Goal: Task Accomplishment & Management: Complete application form

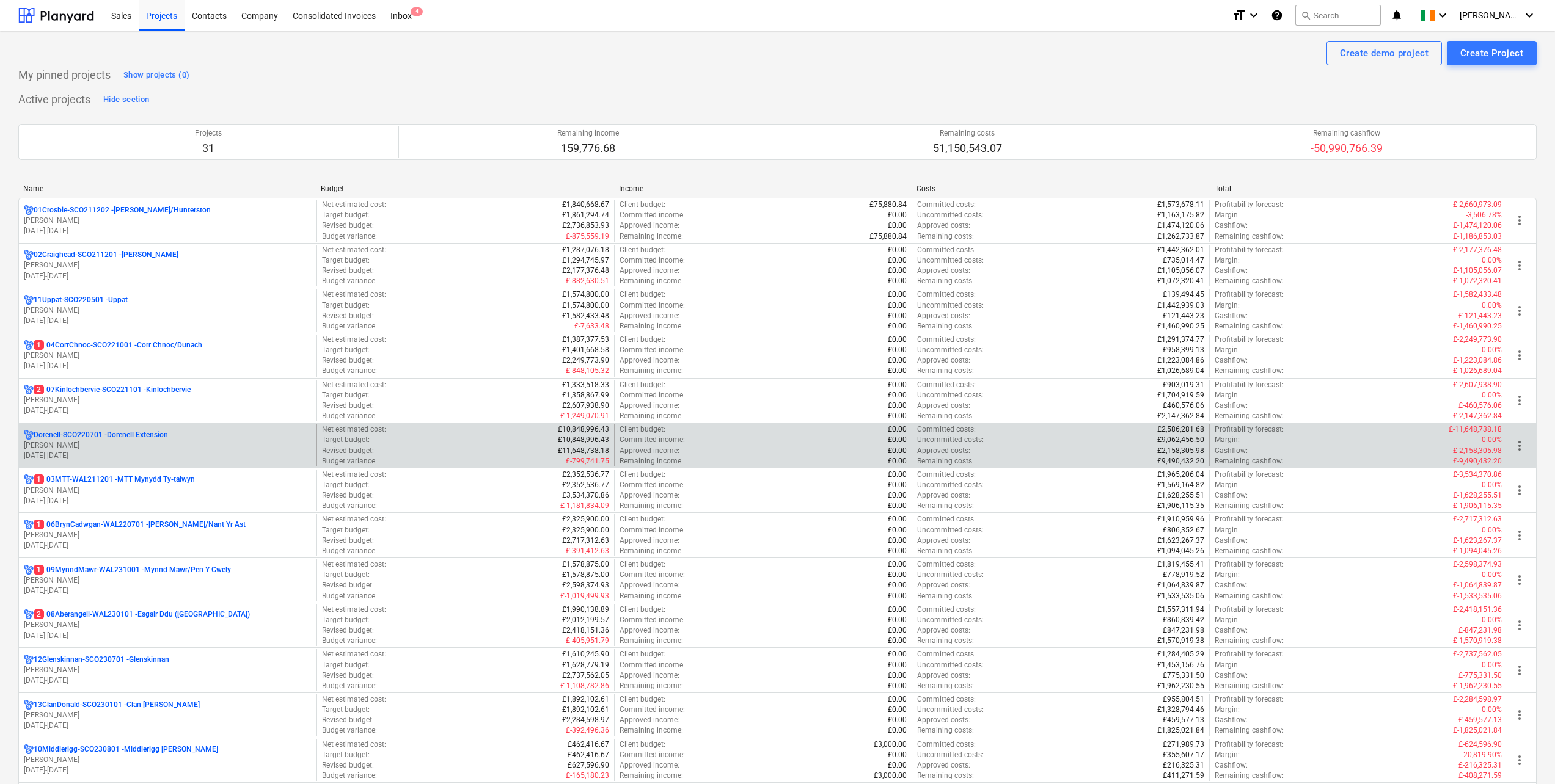
click at [137, 435] on p "Dorenell-SCO220701 - Dorenell Extension" at bounding box center [100, 435] width 134 height 11
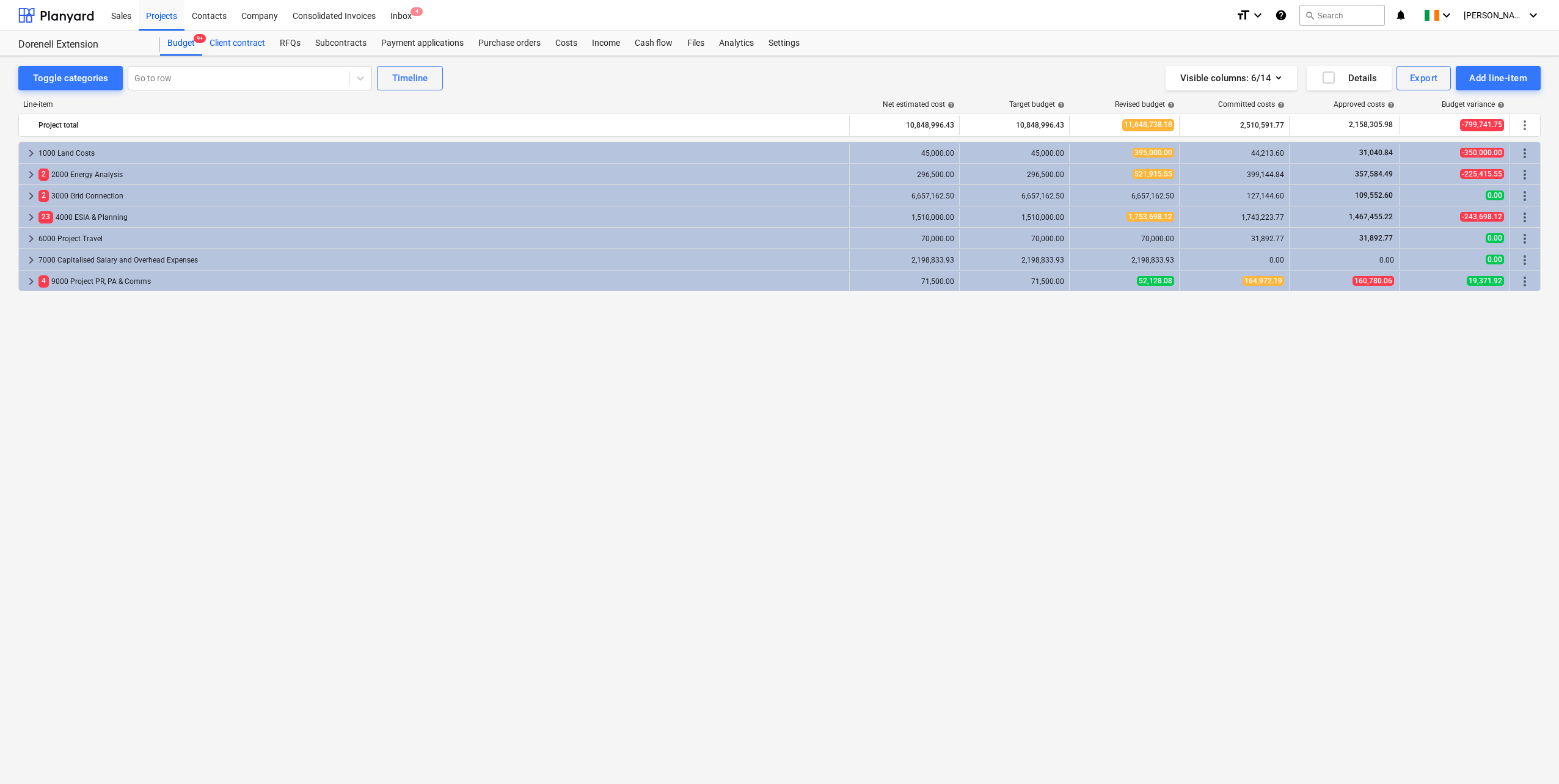
click at [236, 44] on div "Client contract" at bounding box center [237, 43] width 70 height 24
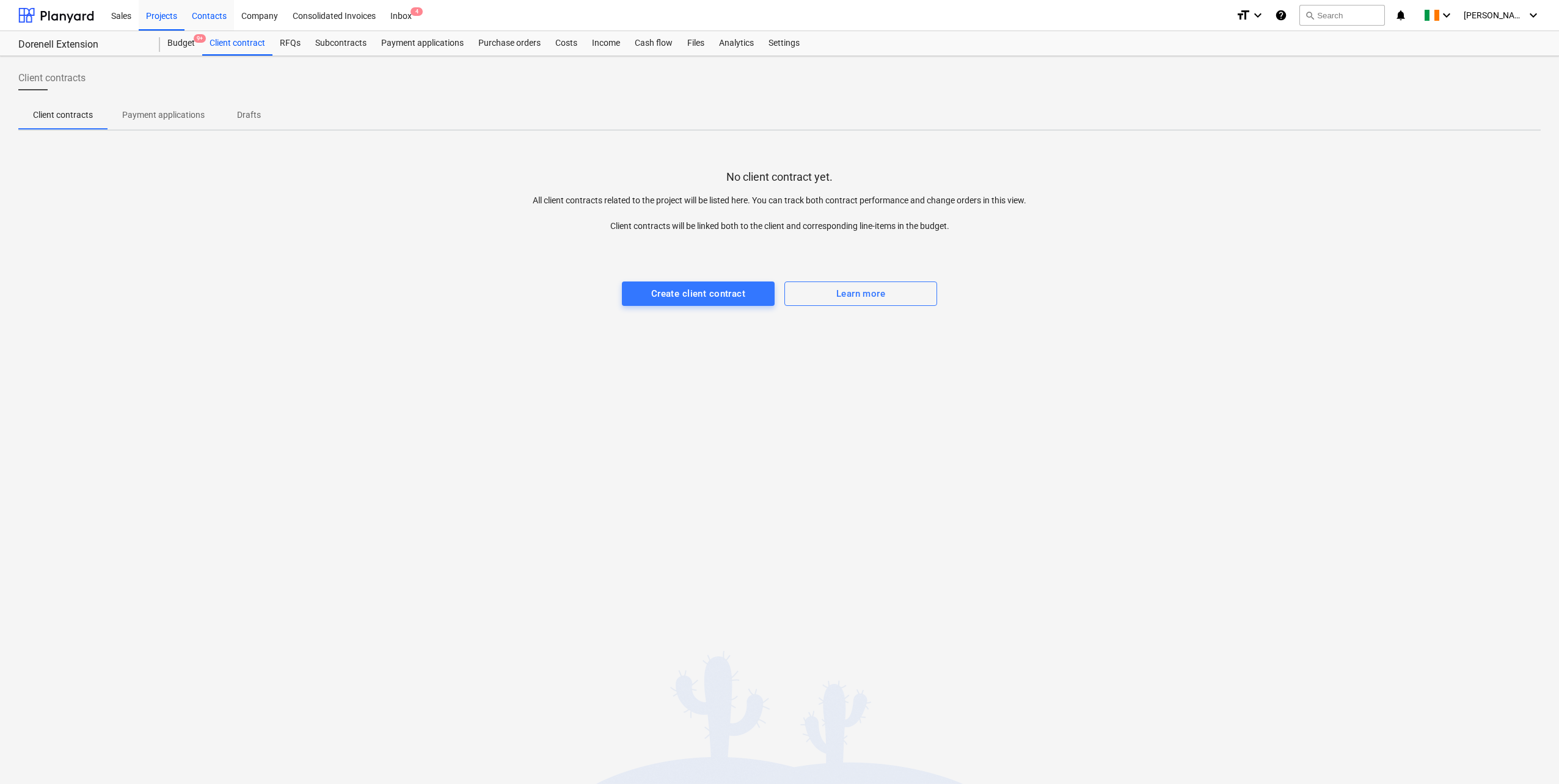
click at [215, 17] on div "Contacts" at bounding box center [209, 14] width 50 height 32
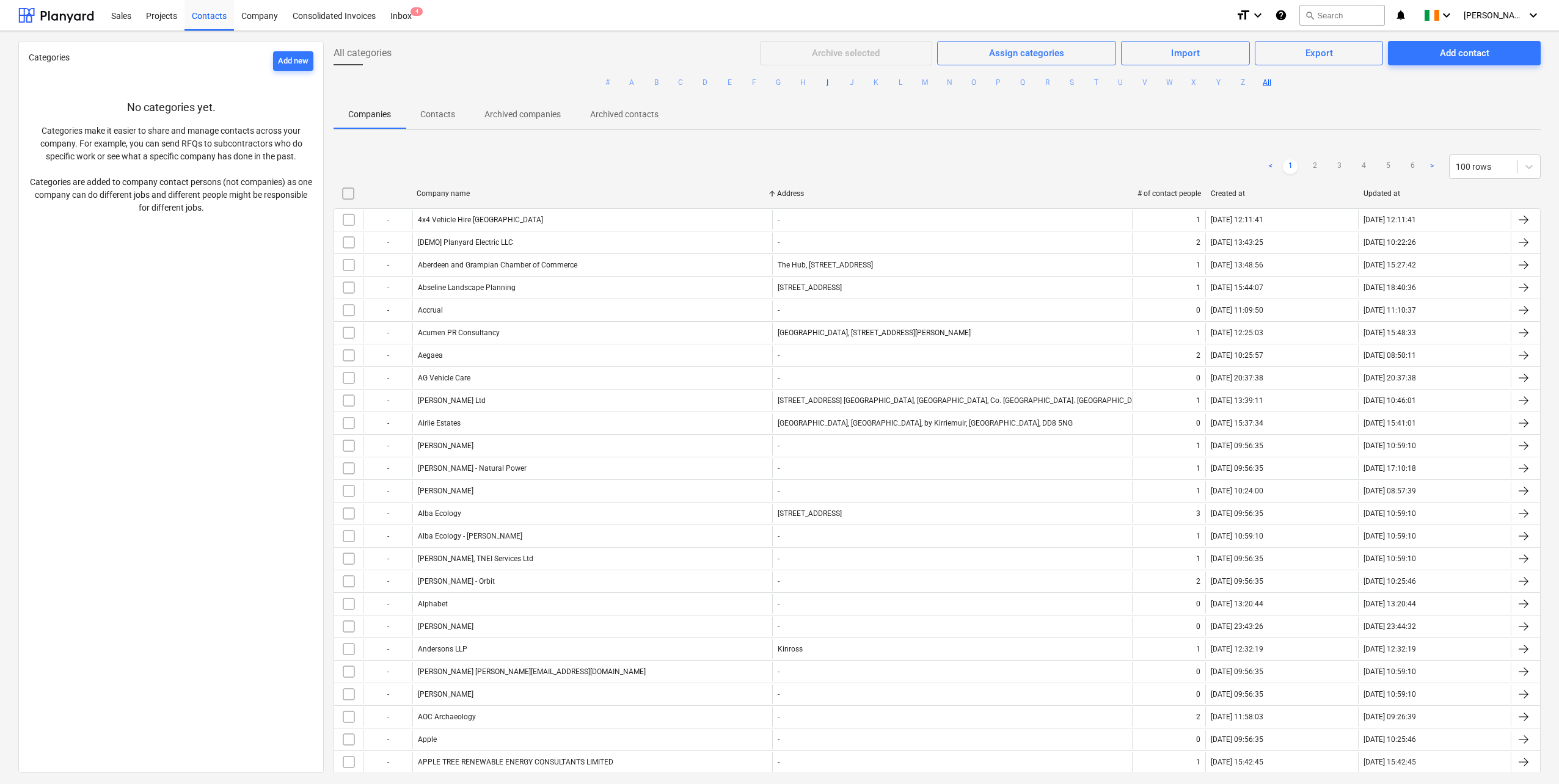
click at [823, 82] on button "I" at bounding box center [827, 82] width 14 height 14
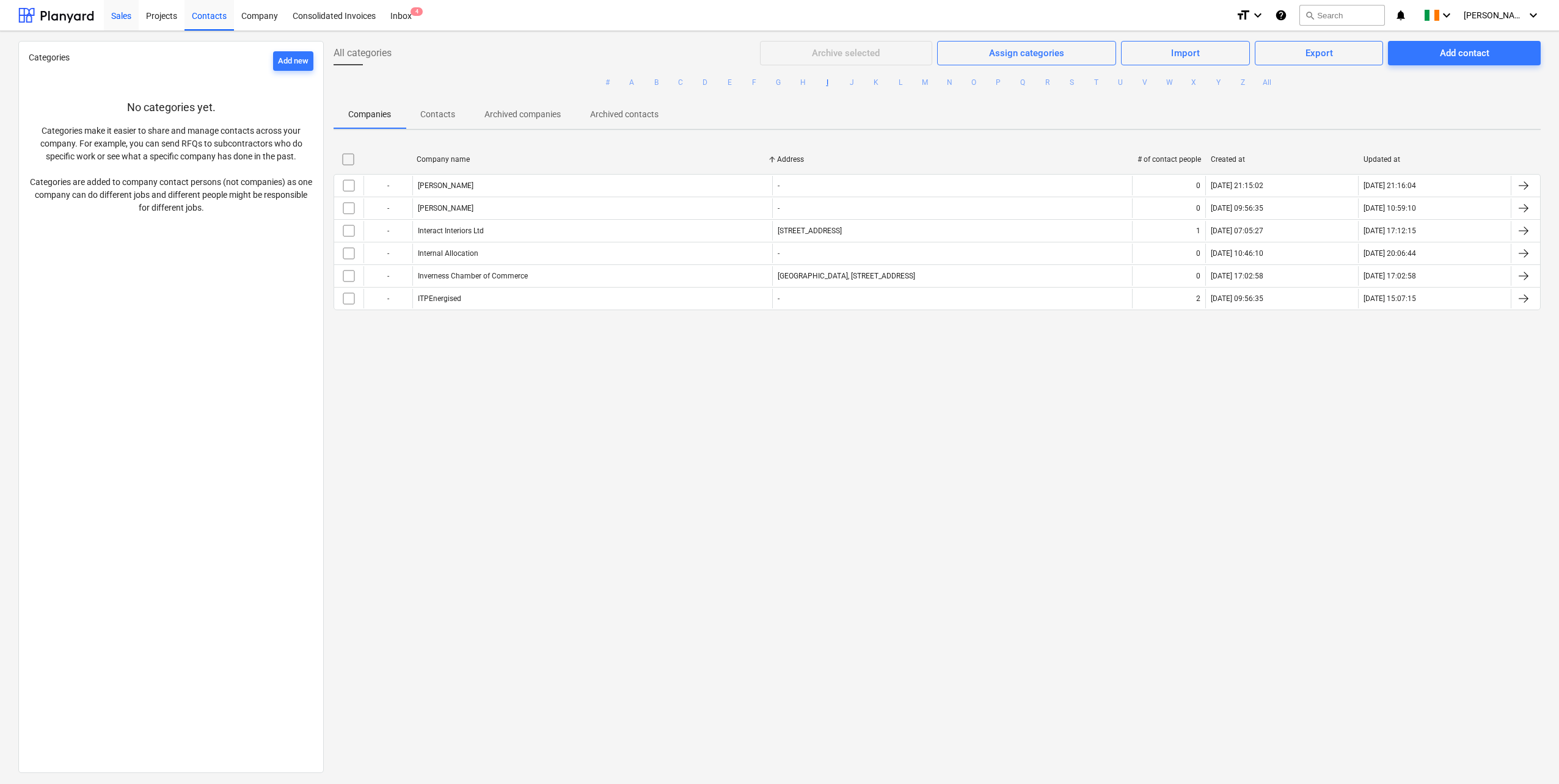
click at [118, 18] on div "Sales" at bounding box center [121, 14] width 35 height 32
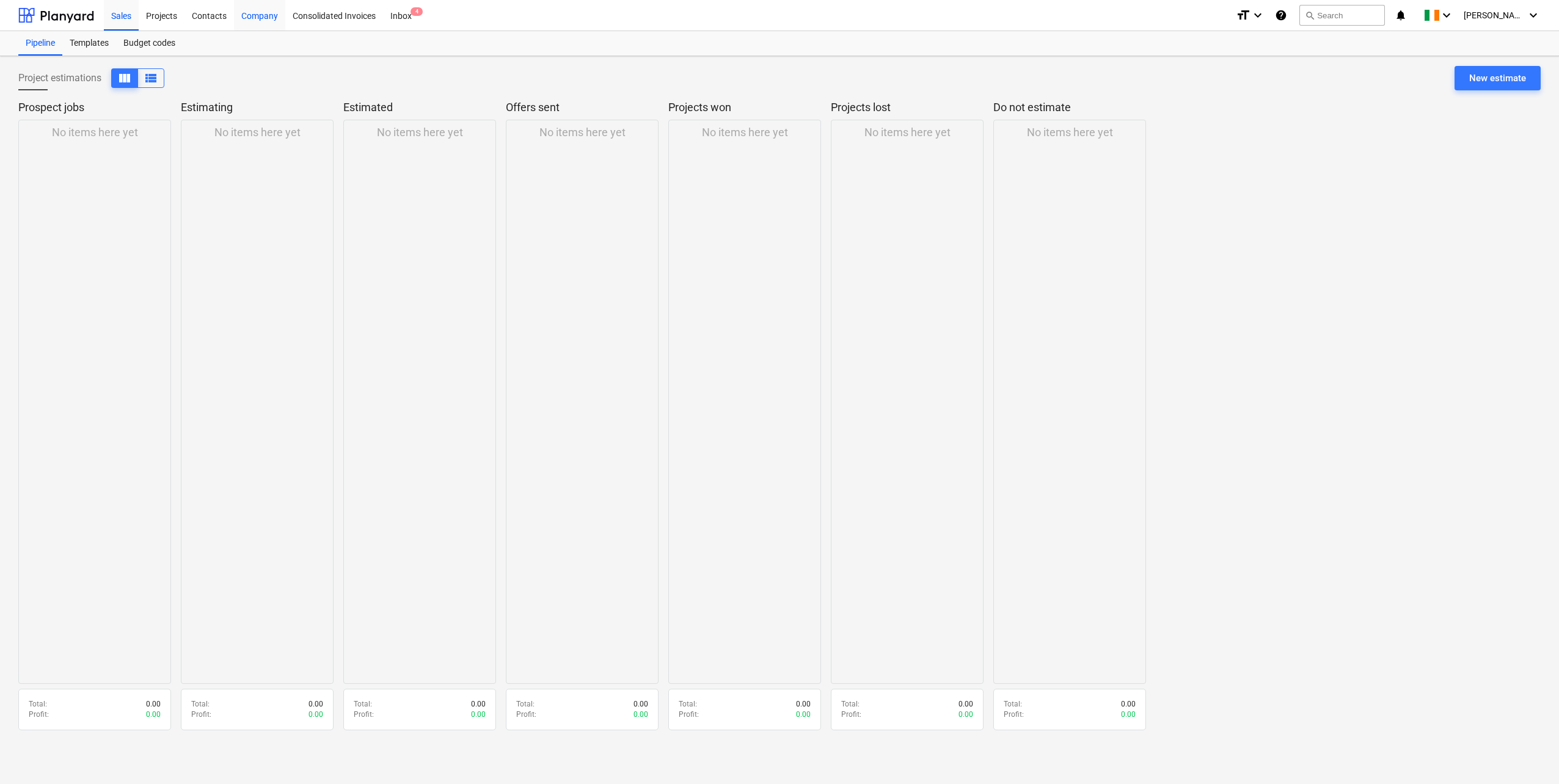
click at [270, 13] on div "Company" at bounding box center [260, 14] width 51 height 32
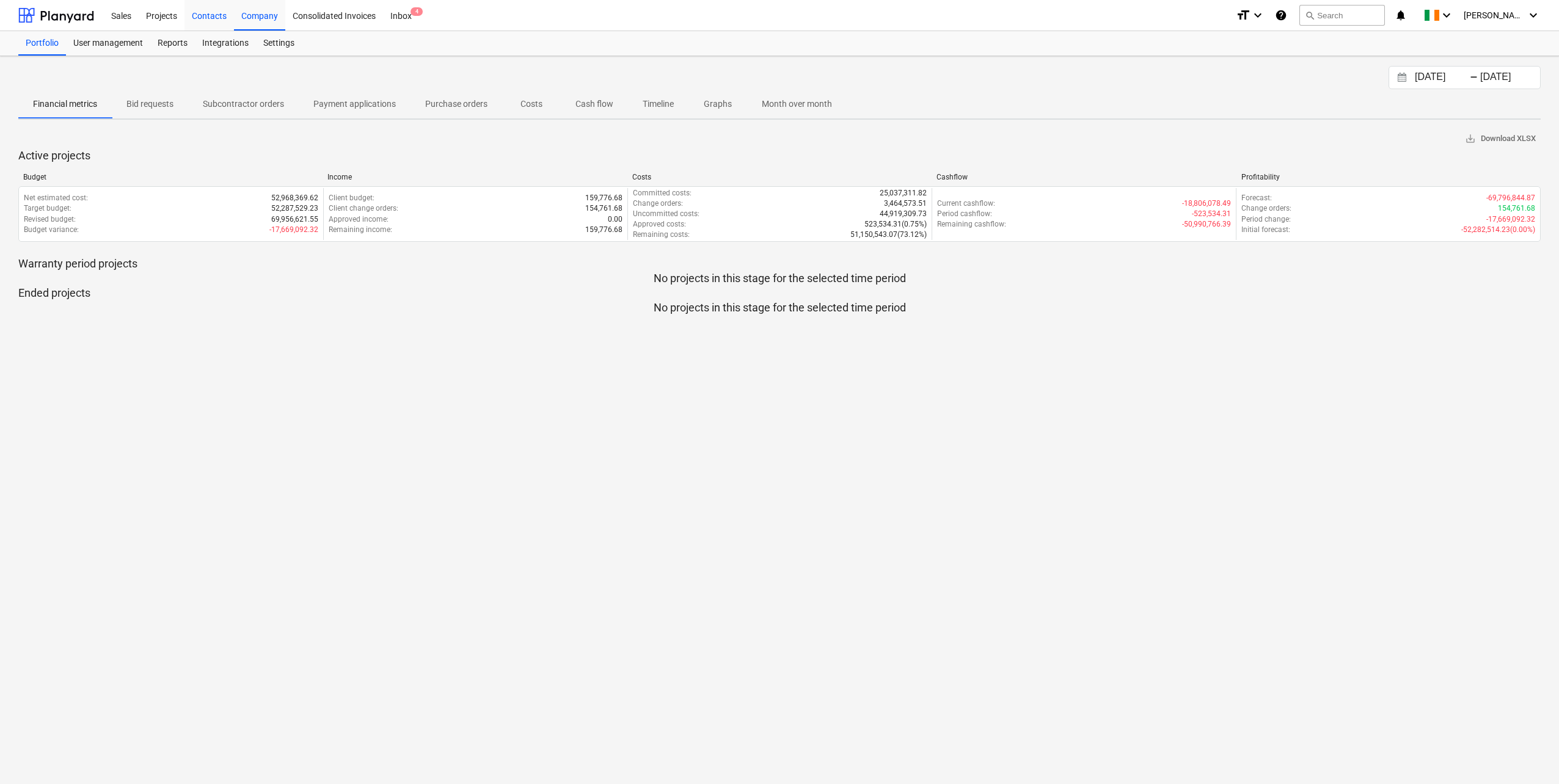
click at [205, 20] on div "Contacts" at bounding box center [209, 14] width 50 height 32
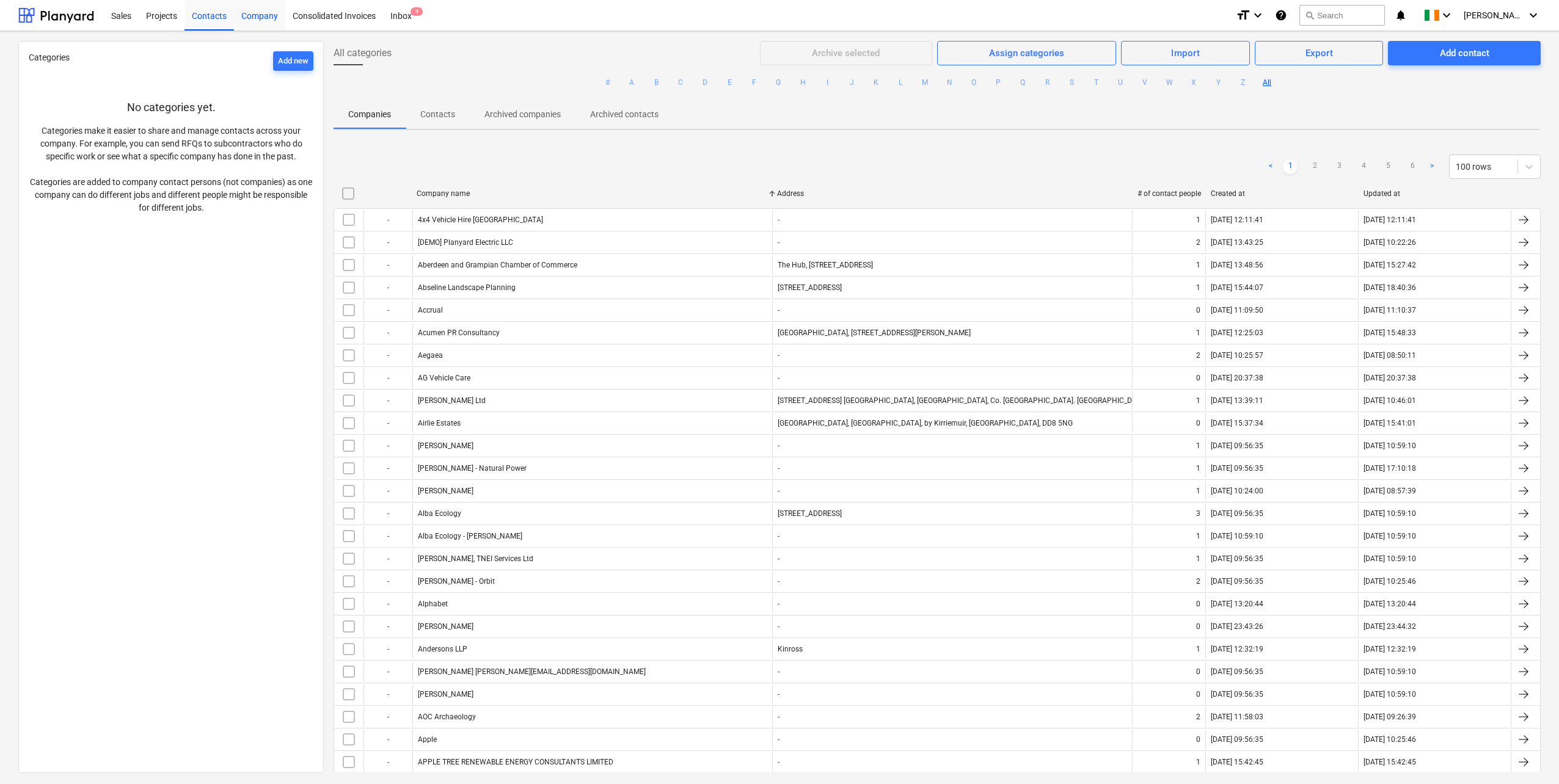
click at [255, 14] on div "Company" at bounding box center [260, 14] width 51 height 32
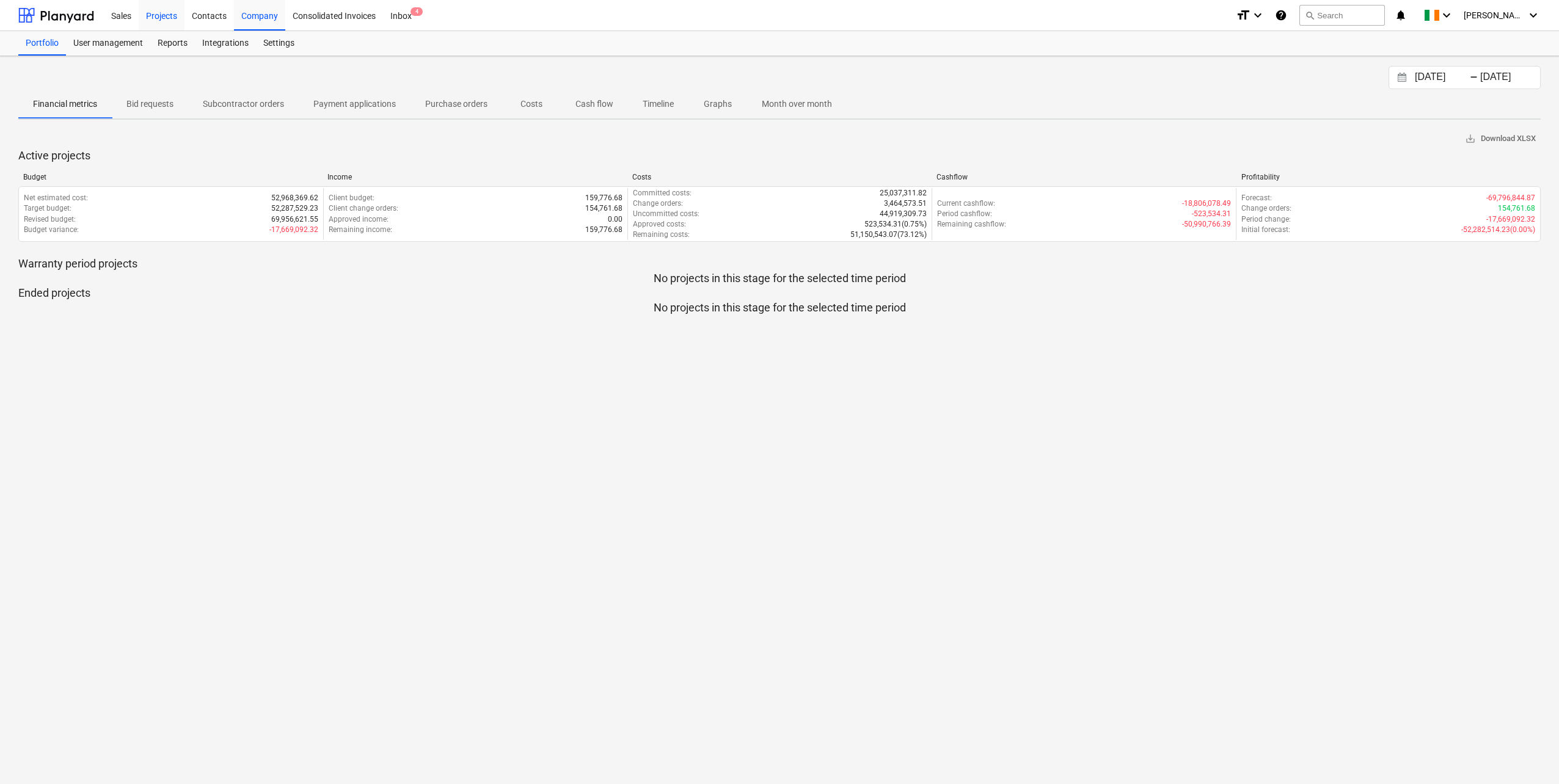
click at [163, 17] on div "Projects" at bounding box center [161, 14] width 46 height 32
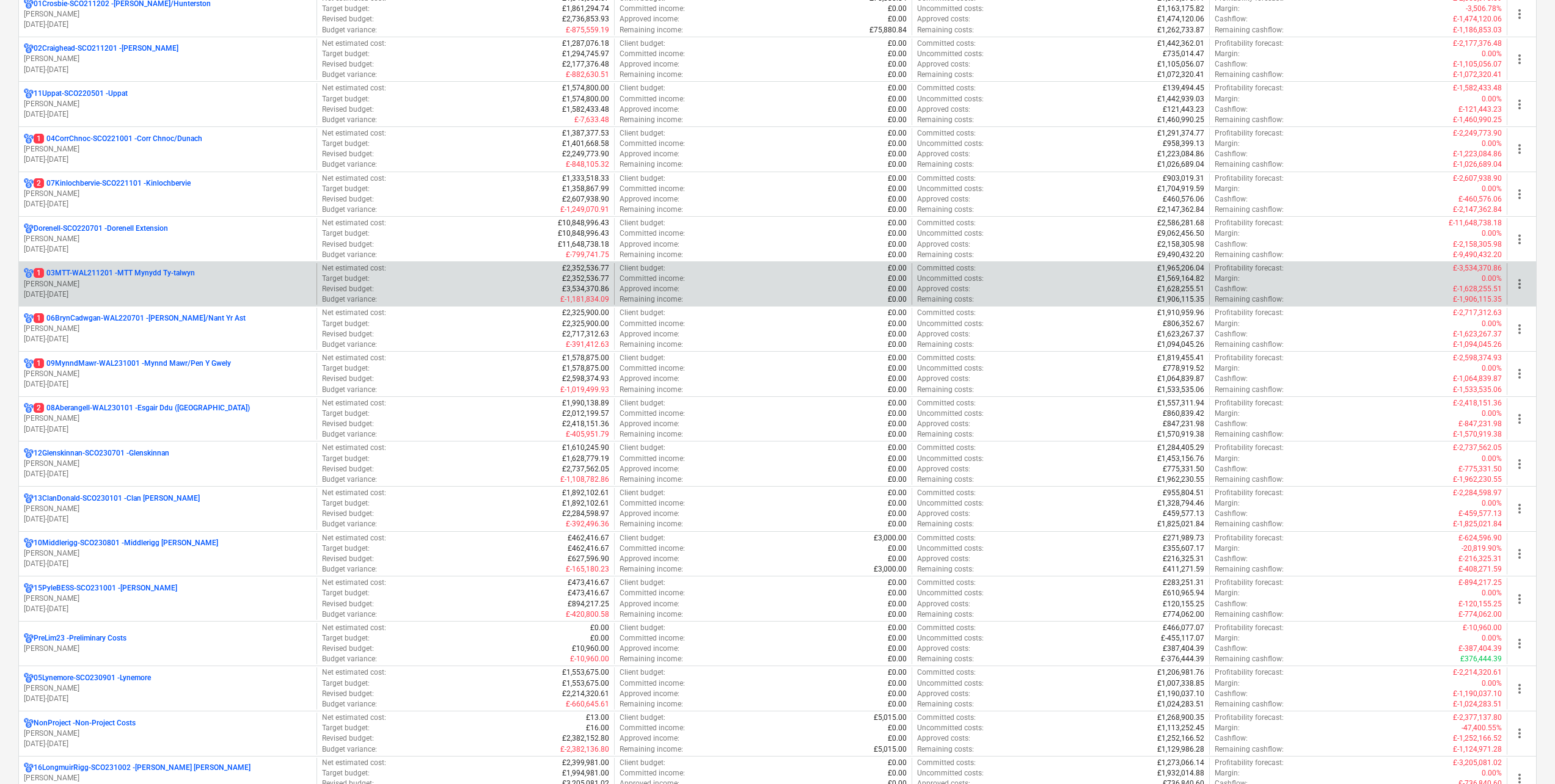
scroll to position [61, 0]
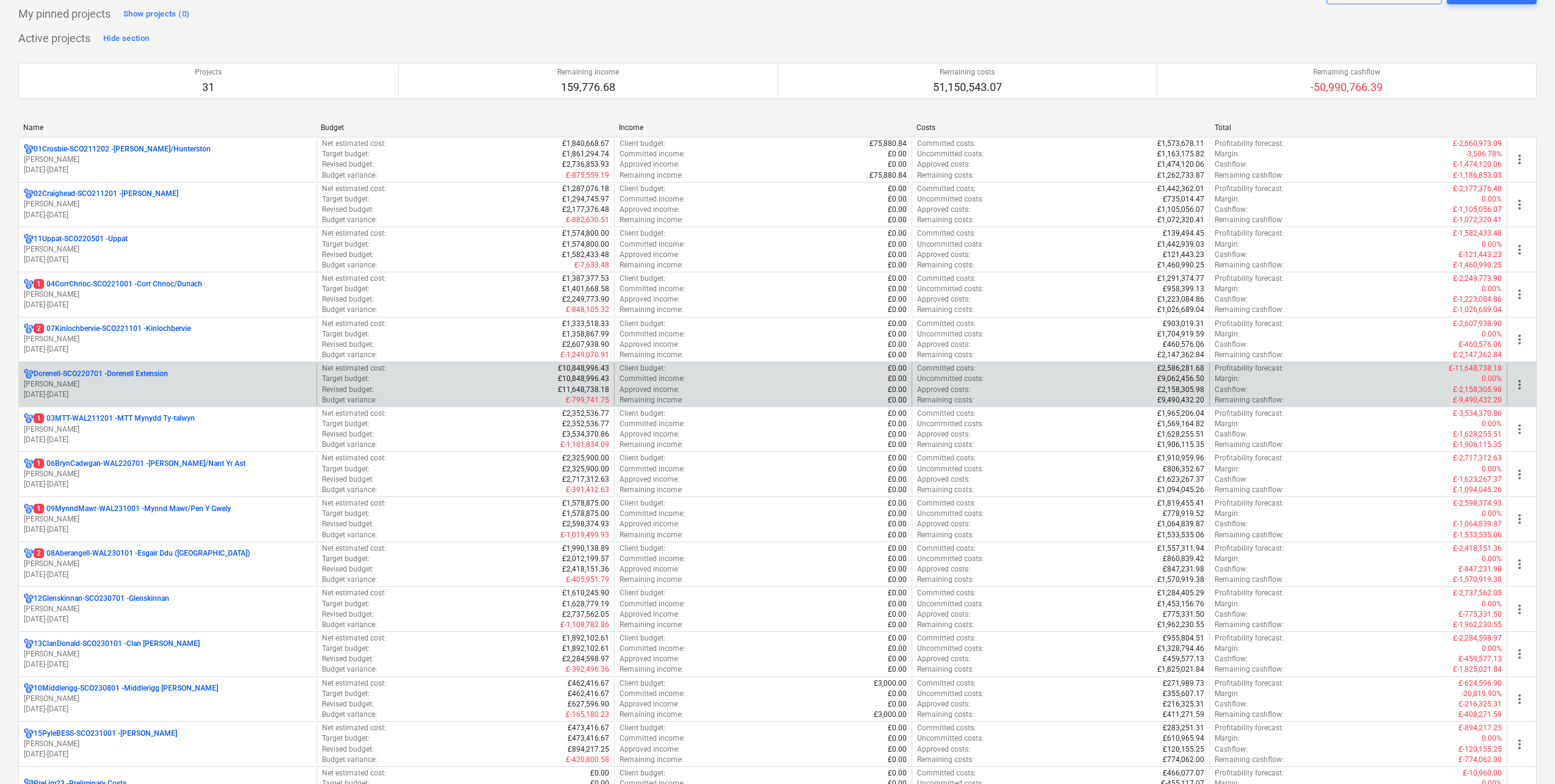
click at [142, 373] on p "Dorenell-SCO220701 - Dorenell Extension" at bounding box center [100, 374] width 134 height 11
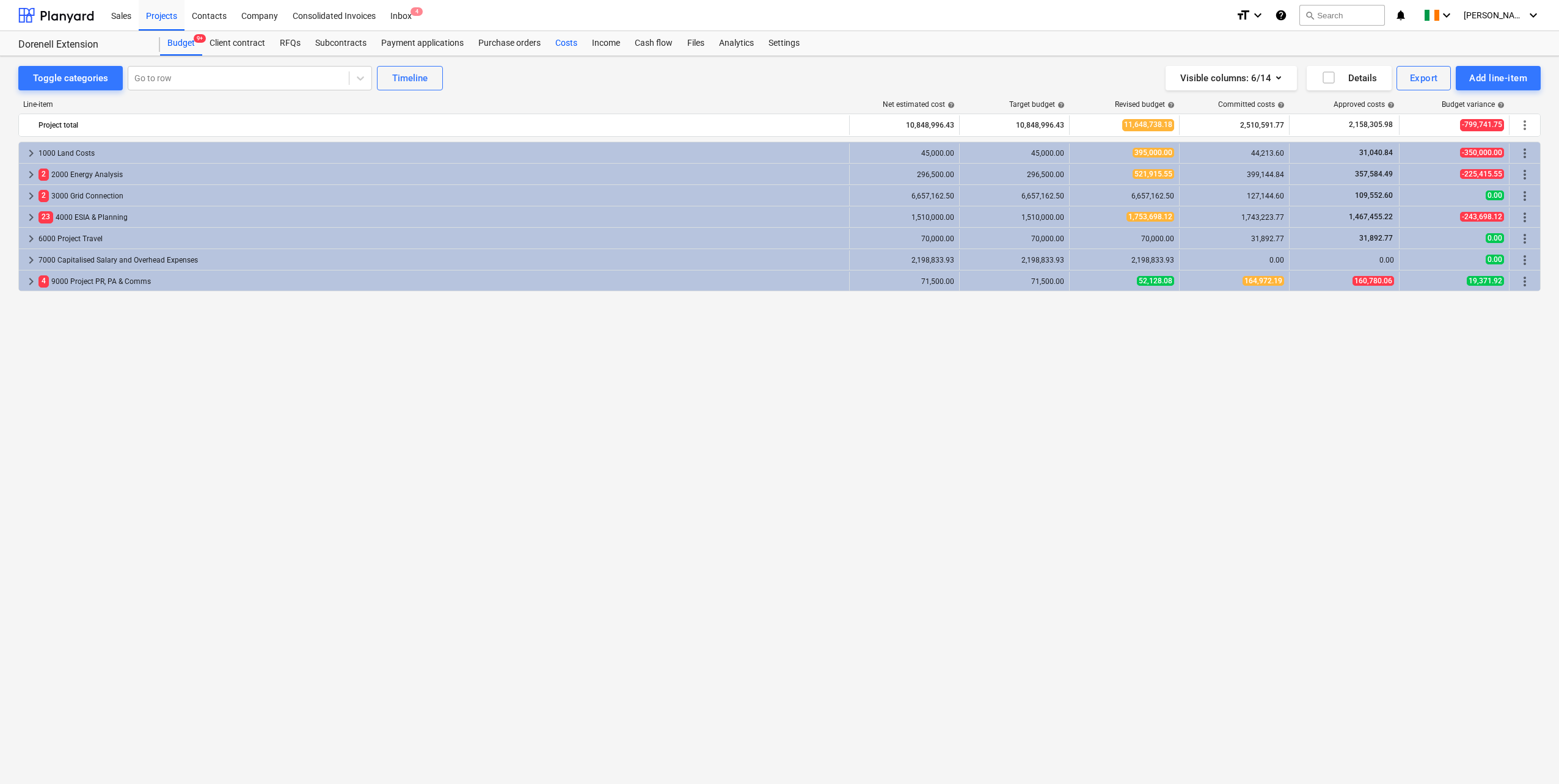
click at [558, 41] on div "Costs" at bounding box center [566, 43] width 37 height 24
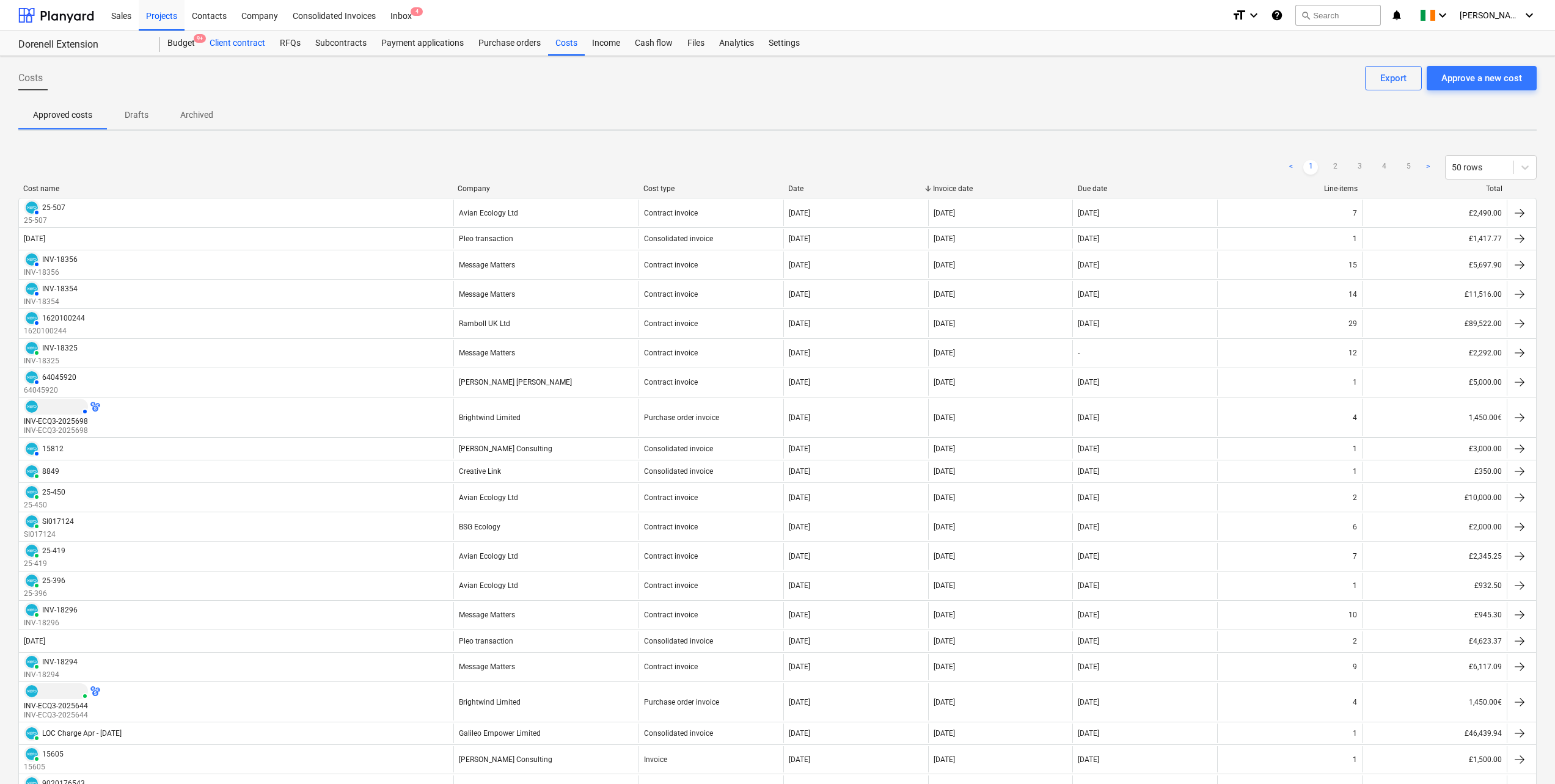
drag, startPoint x: 192, startPoint y: 44, endPoint x: 204, endPoint y: 46, distance: 12.2
click at [192, 44] on div "Budget 9+" at bounding box center [181, 43] width 42 height 24
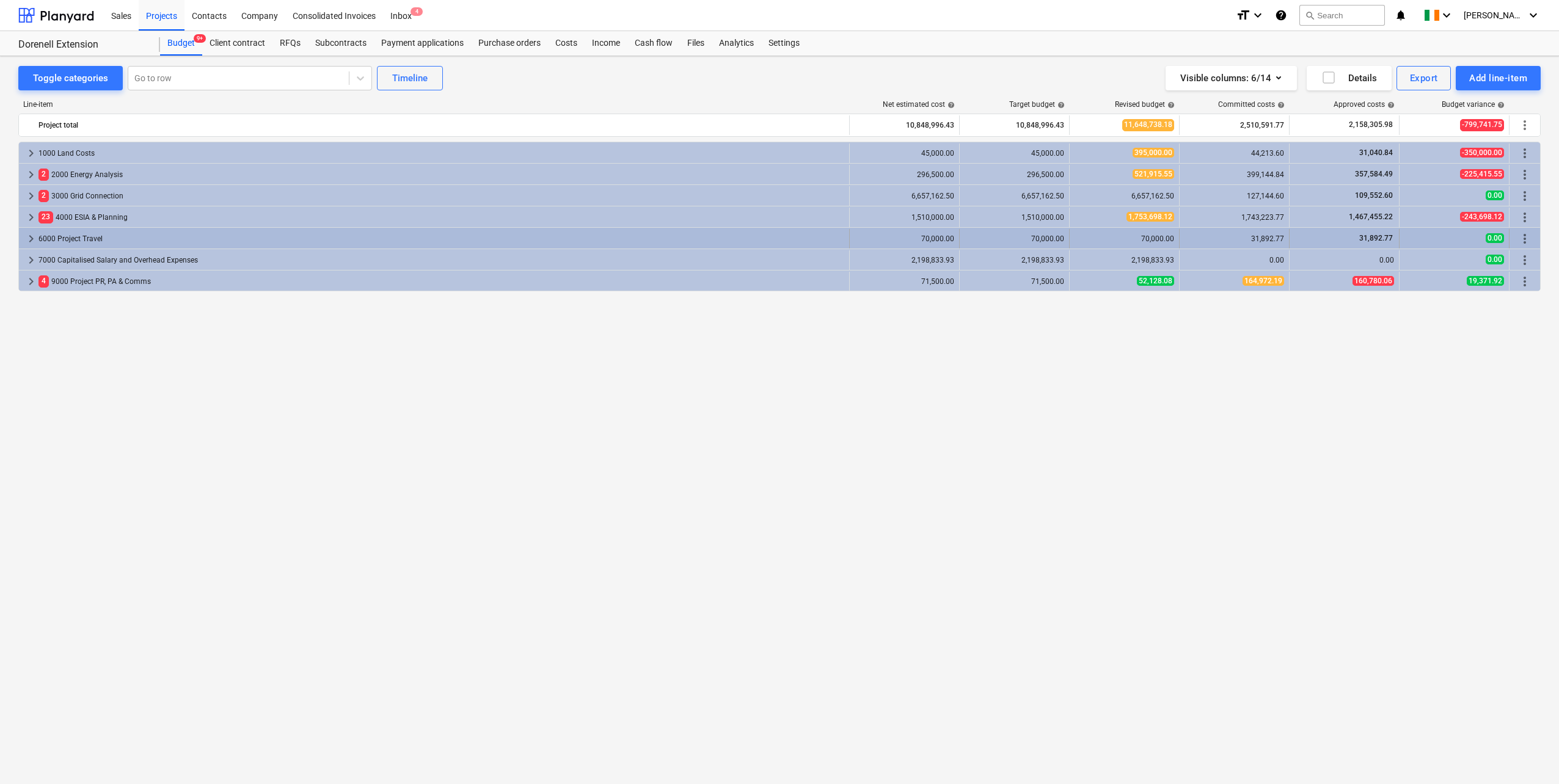
click at [96, 238] on div "6000 Project Travel" at bounding box center [442, 239] width 806 height 20
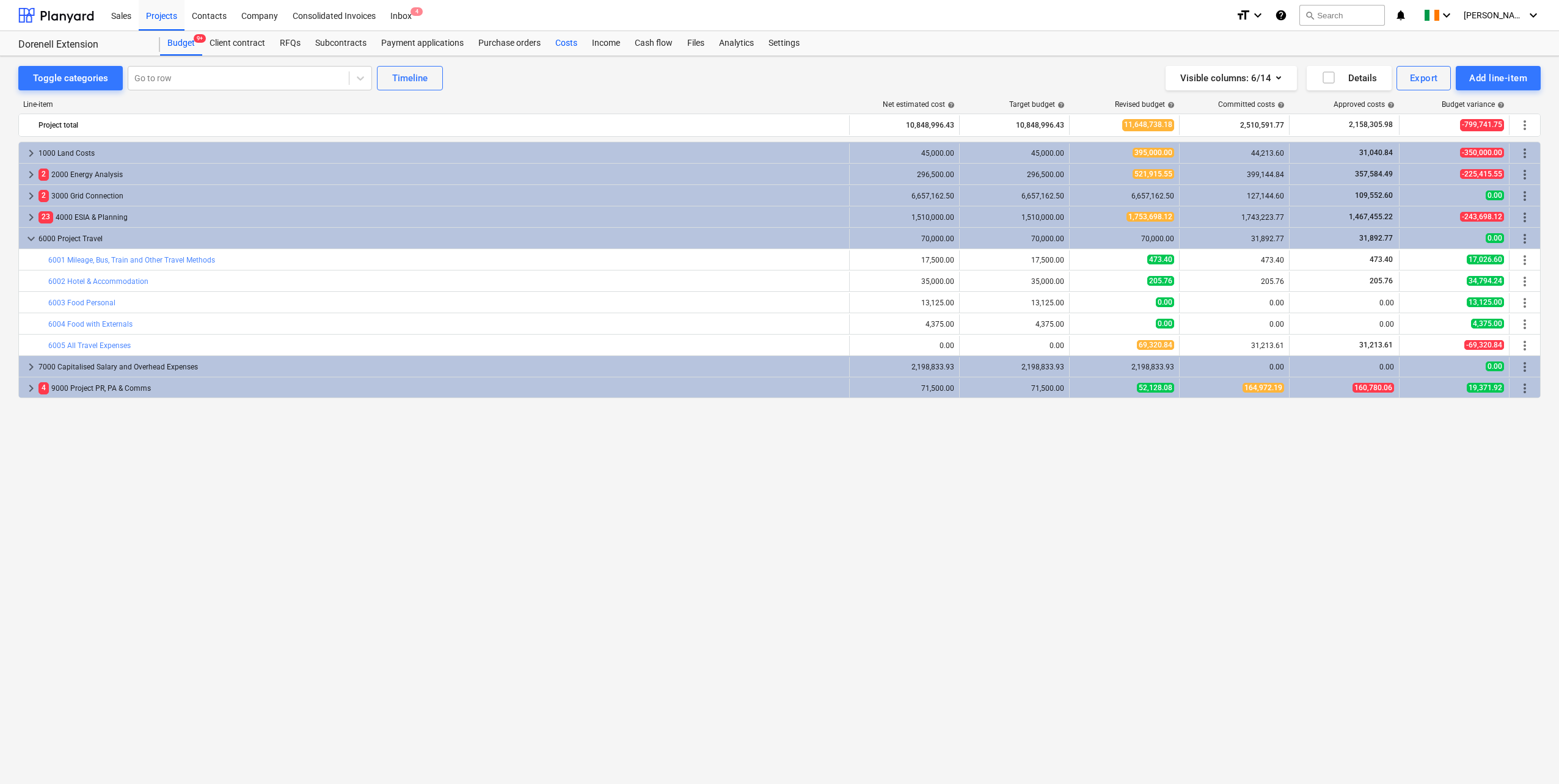
click at [561, 41] on div "Costs" at bounding box center [566, 43] width 37 height 24
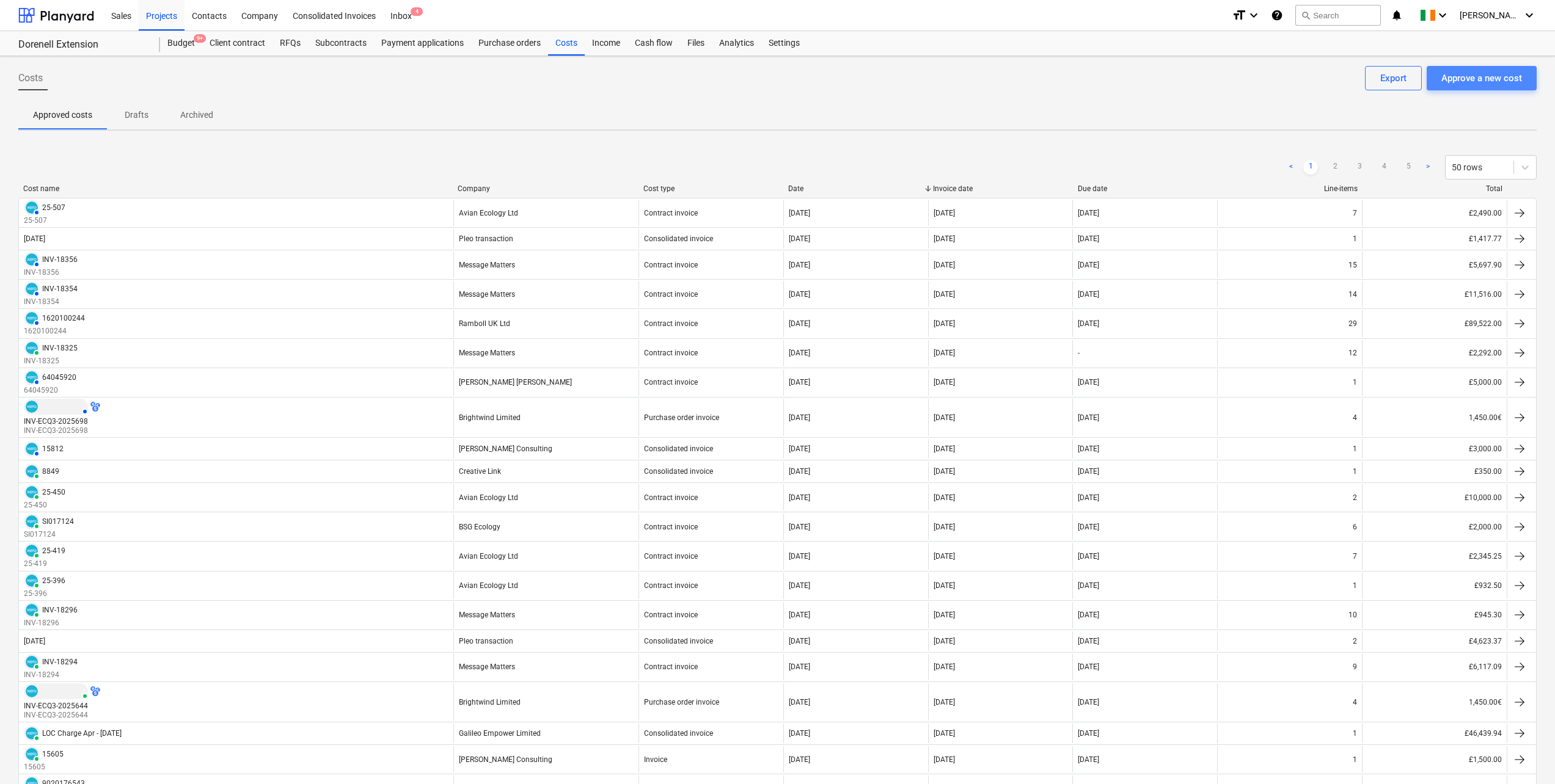
click at [1494, 78] on div "Approve a new cost" at bounding box center [1481, 78] width 80 height 16
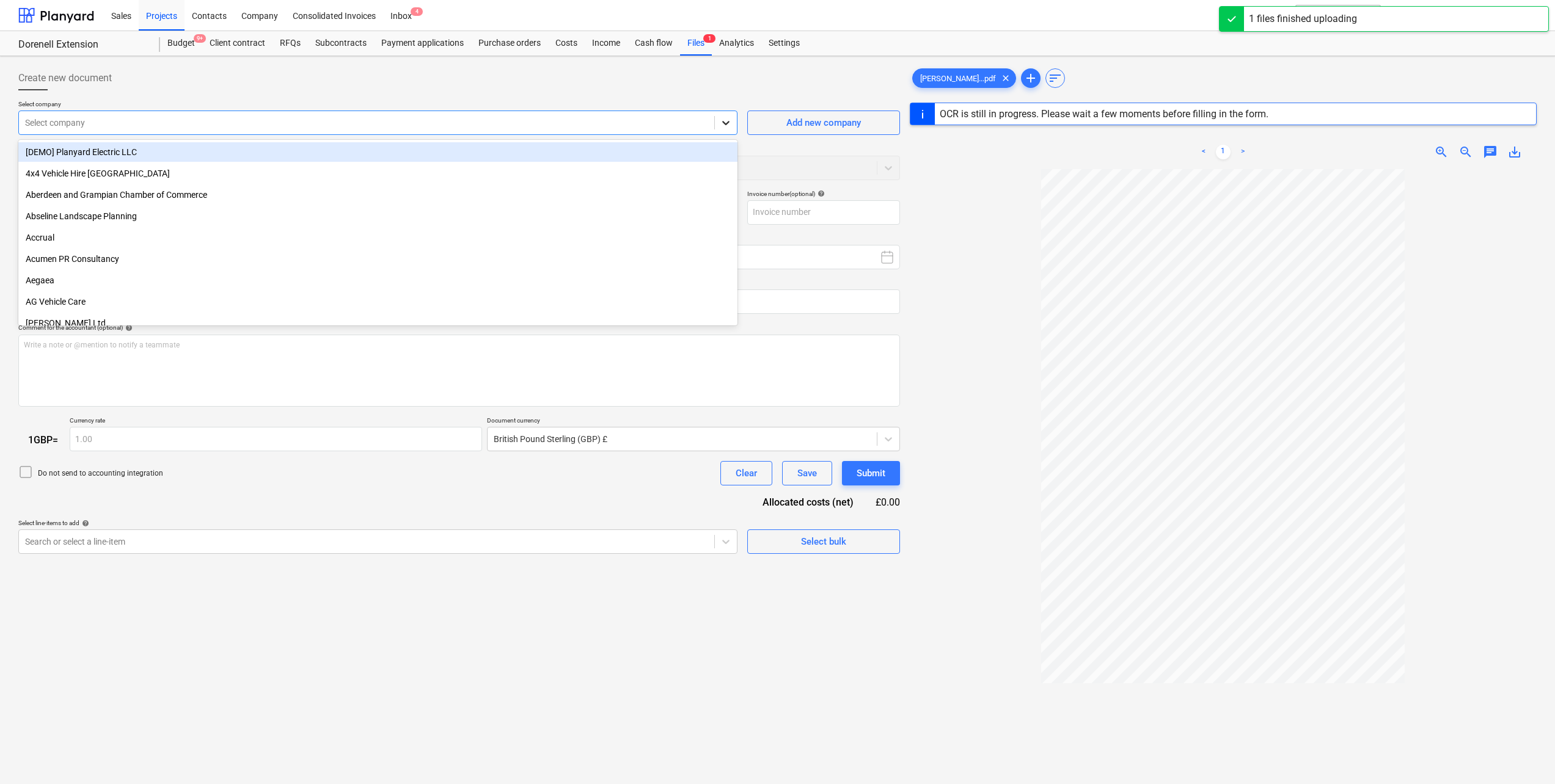
click at [716, 122] on div at bounding box center [726, 123] width 22 height 22
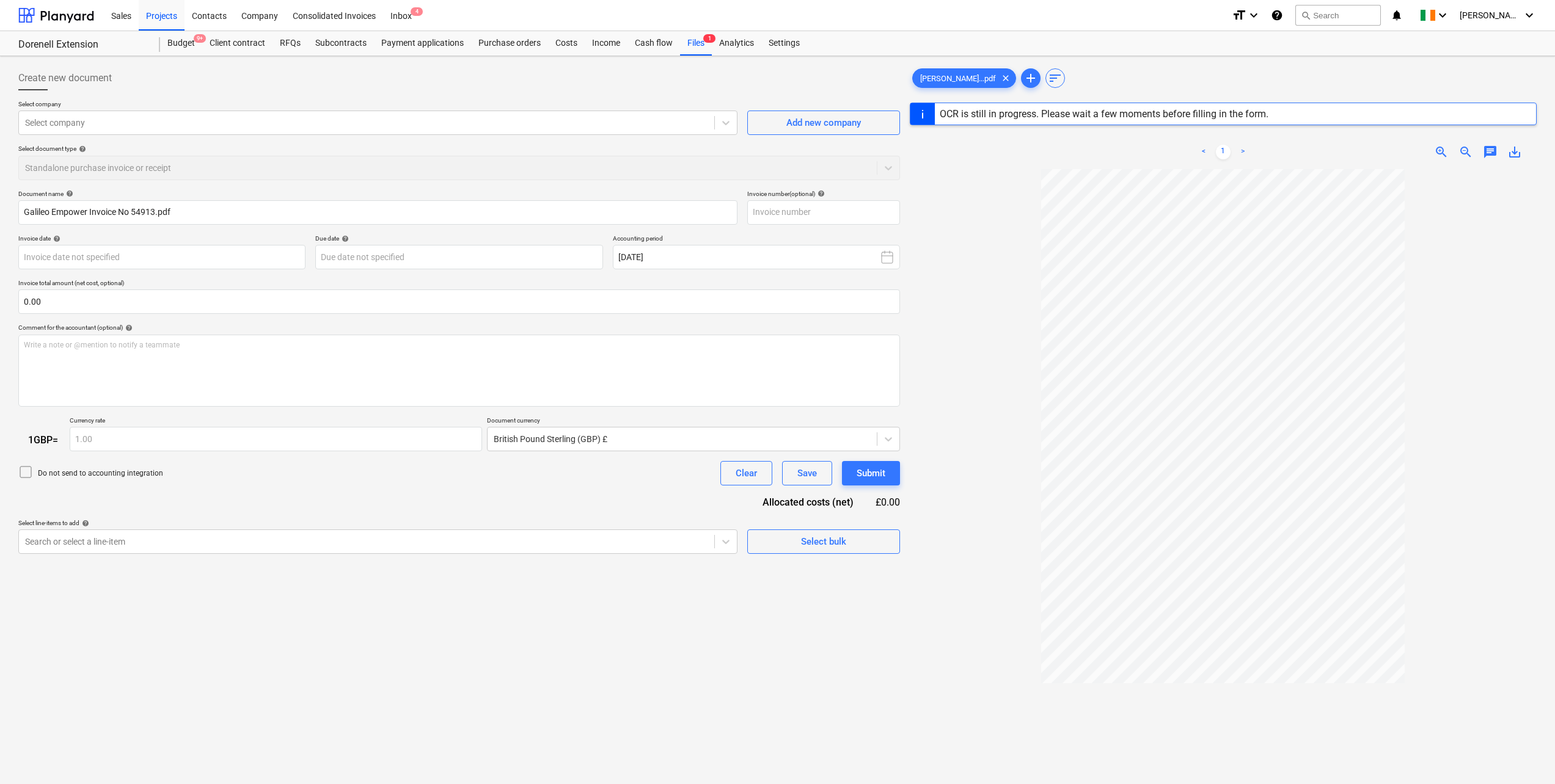
click at [156, 94] on div at bounding box center [459, 95] width 882 height 10
click at [128, 122] on div at bounding box center [367, 123] width 683 height 13
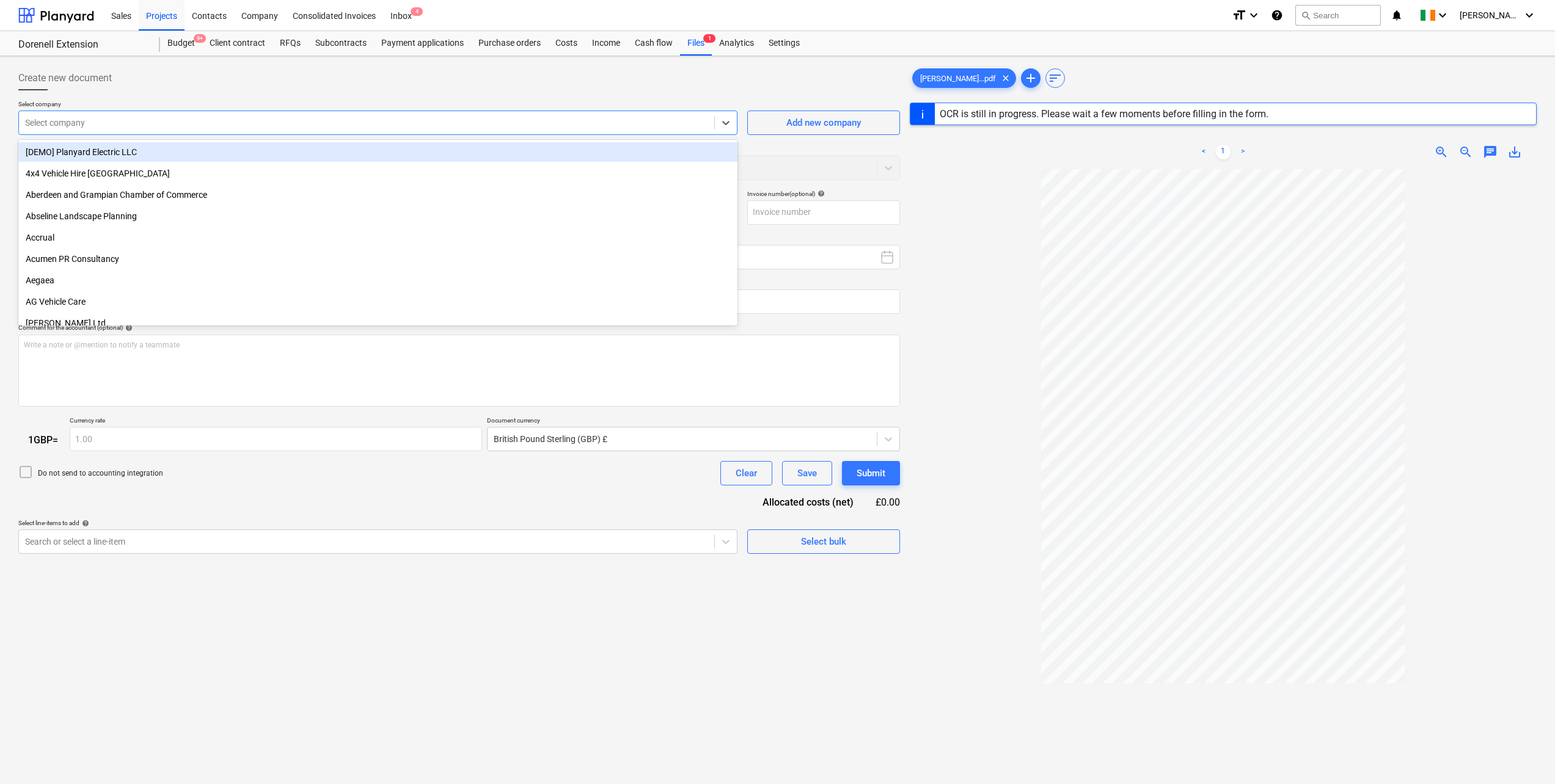
type input "54913"
type input "[DATE]"
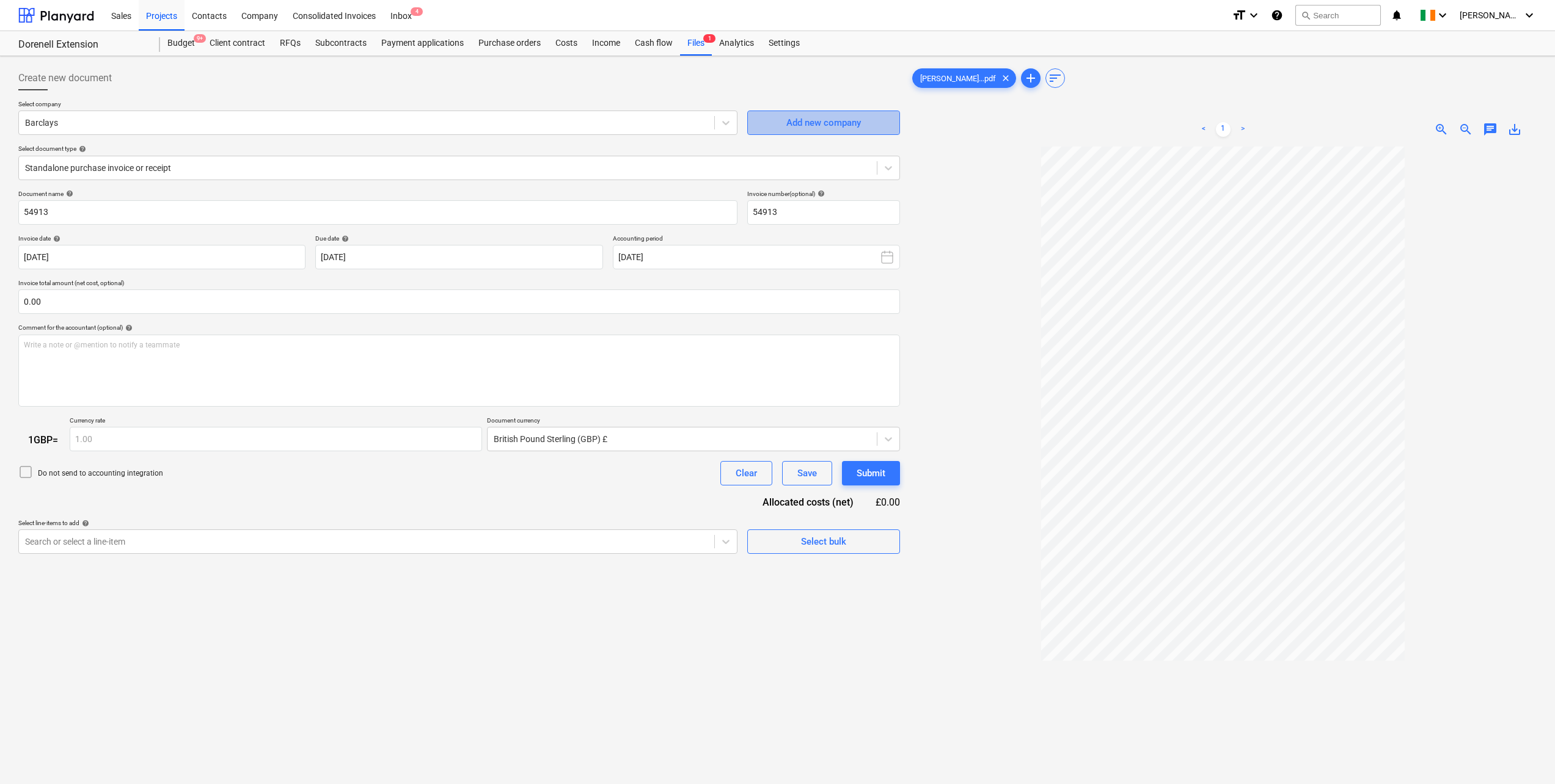
click at [818, 124] on div "Add new company" at bounding box center [823, 123] width 75 height 16
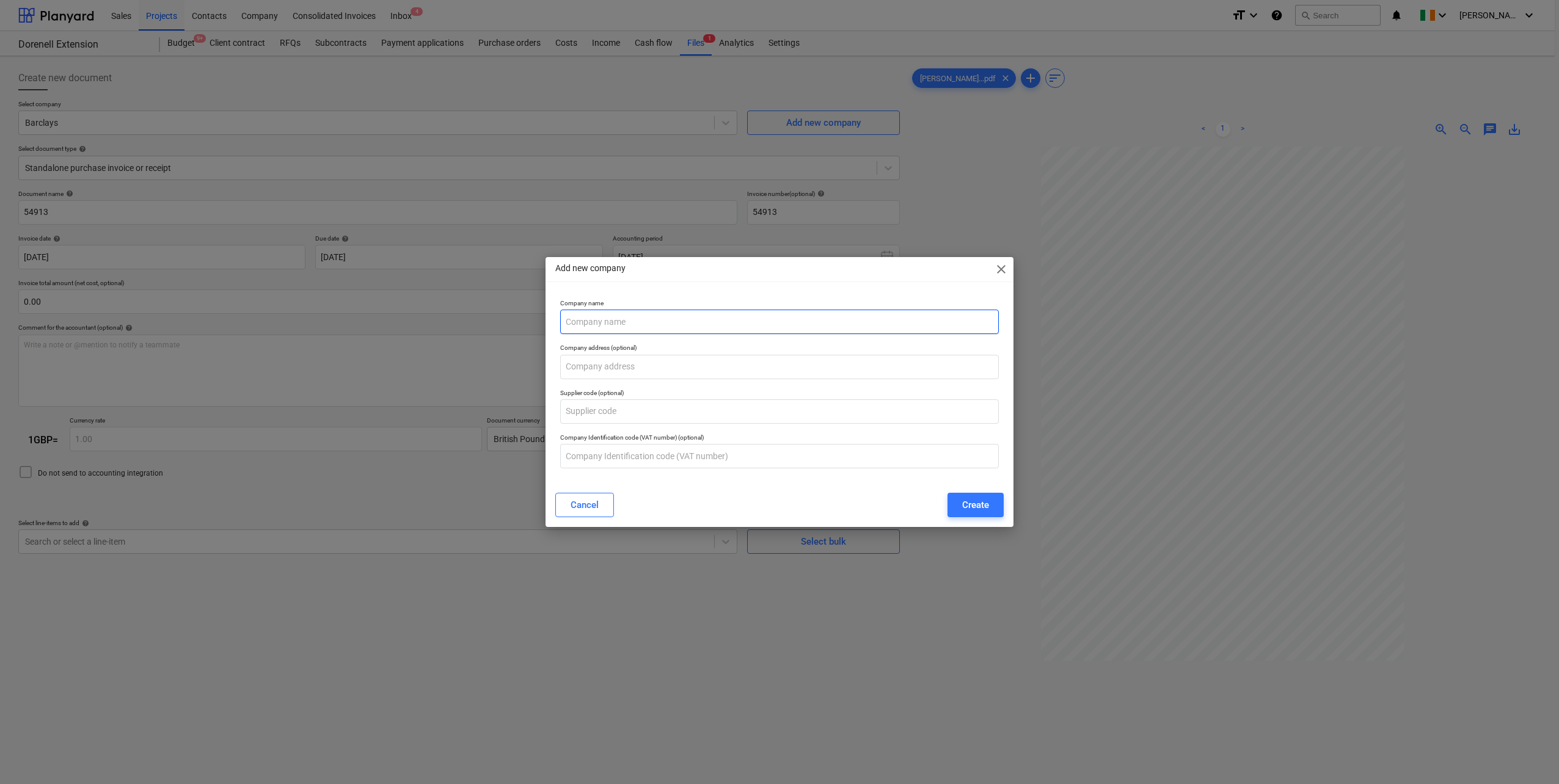
click at [614, 329] on input "text" at bounding box center [780, 322] width 439 height 24
type input "Inspire Europe Limited"
click at [977, 500] on div "Create" at bounding box center [975, 506] width 27 height 16
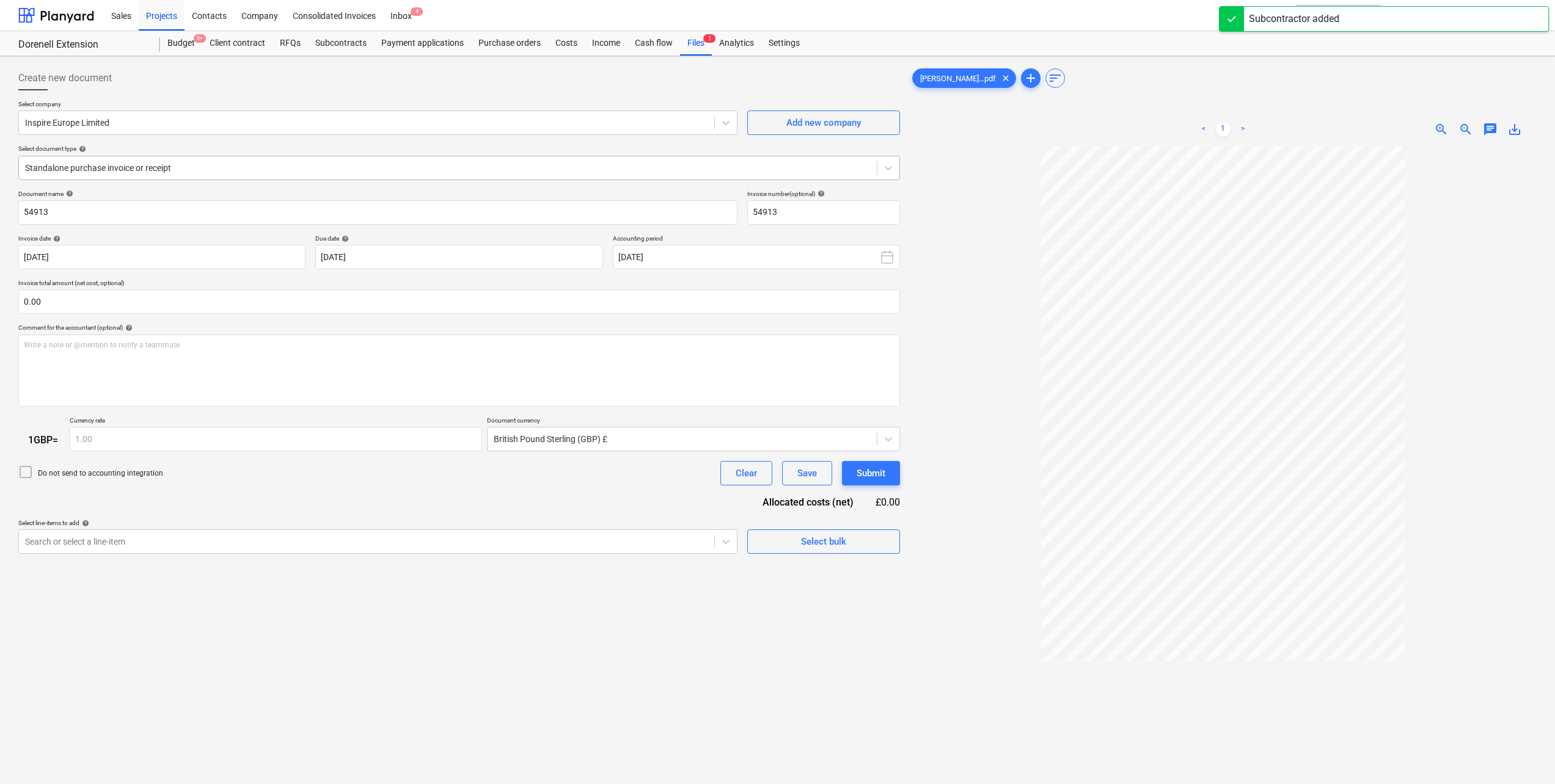
click at [114, 169] on div at bounding box center [448, 169] width 846 height 13
click at [78, 306] on input "text" at bounding box center [459, 301] width 882 height 24
type input "5,700.00"
click at [99, 355] on div "Write a note or @mention to notify a teammate [PERSON_NAME]" at bounding box center [459, 370] width 882 height 72
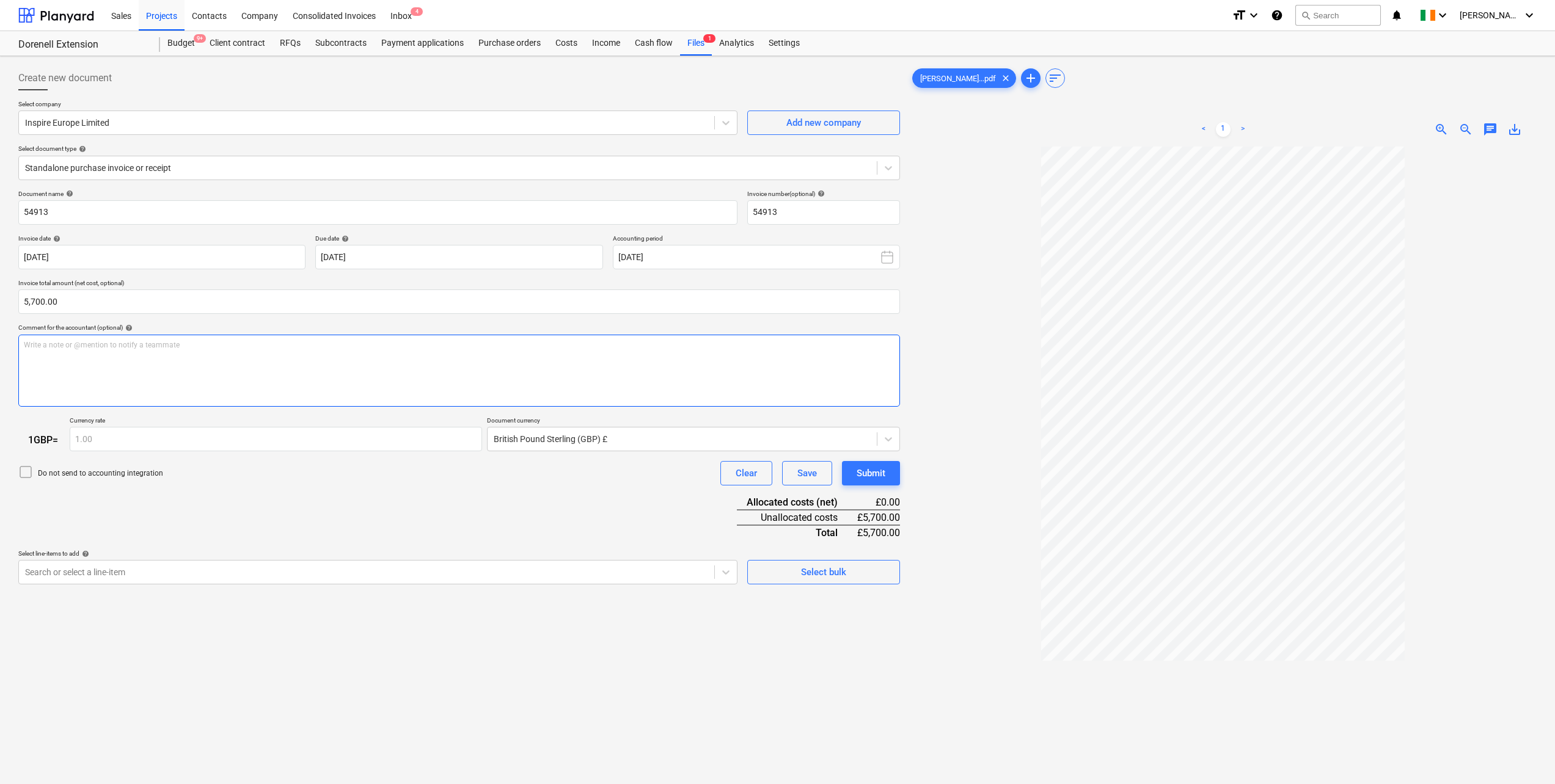
click at [58, 363] on div "Write a note or @mention to notify a teammate [PERSON_NAME]" at bounding box center [459, 370] width 882 height 72
click at [717, 568] on div at bounding box center [726, 572] width 22 height 22
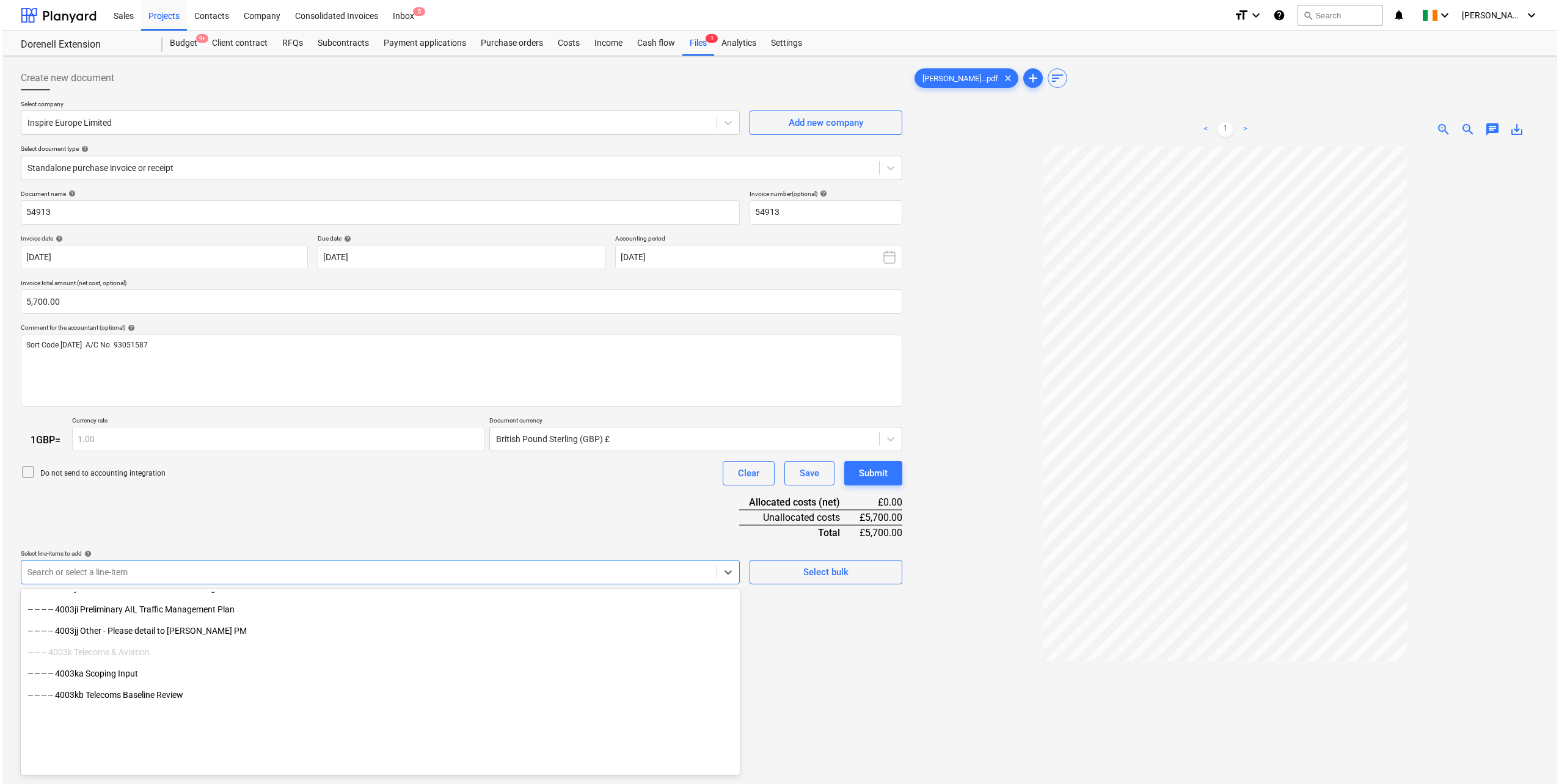
scroll to position [2870, 0]
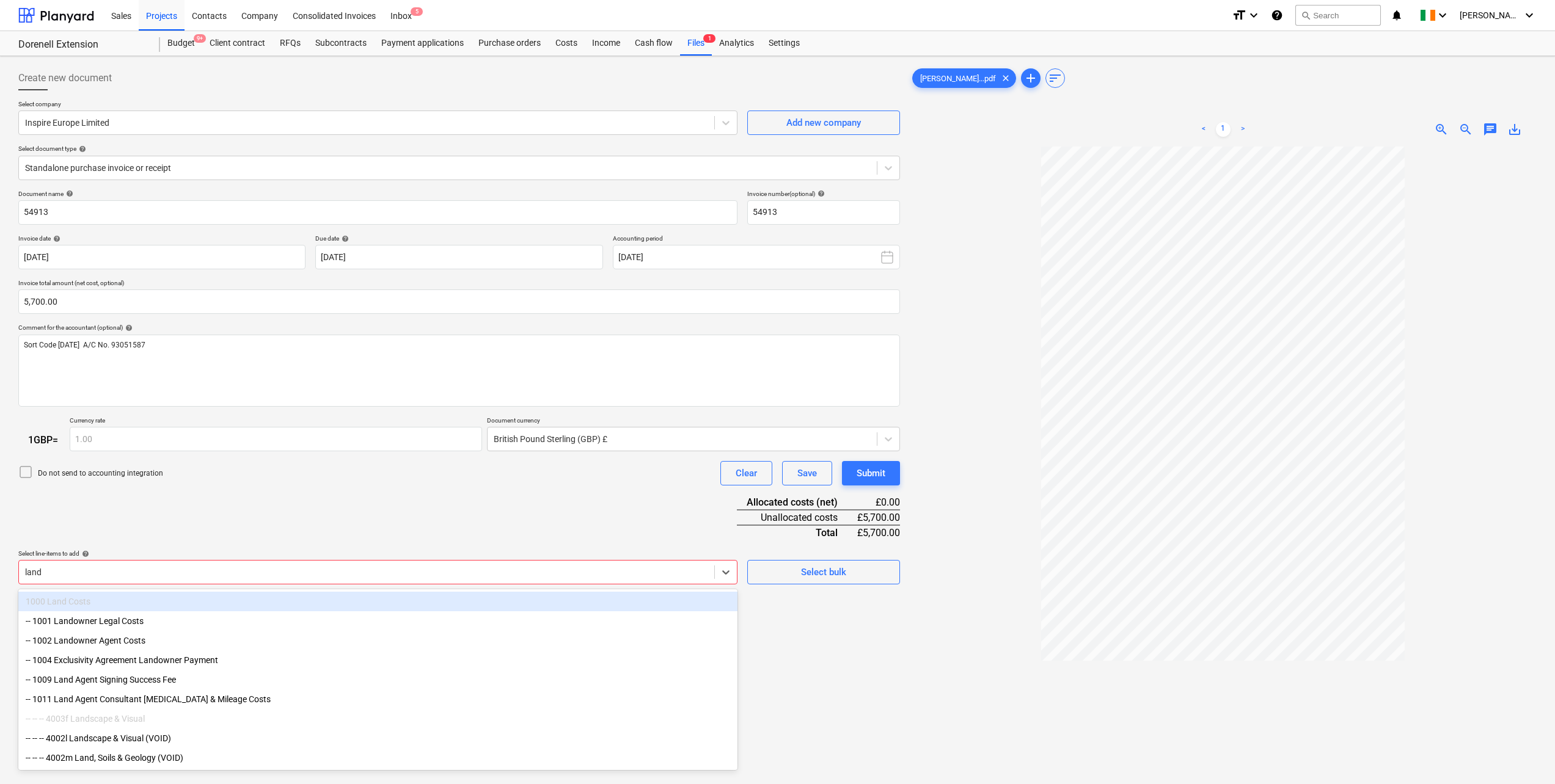
type input "lands"
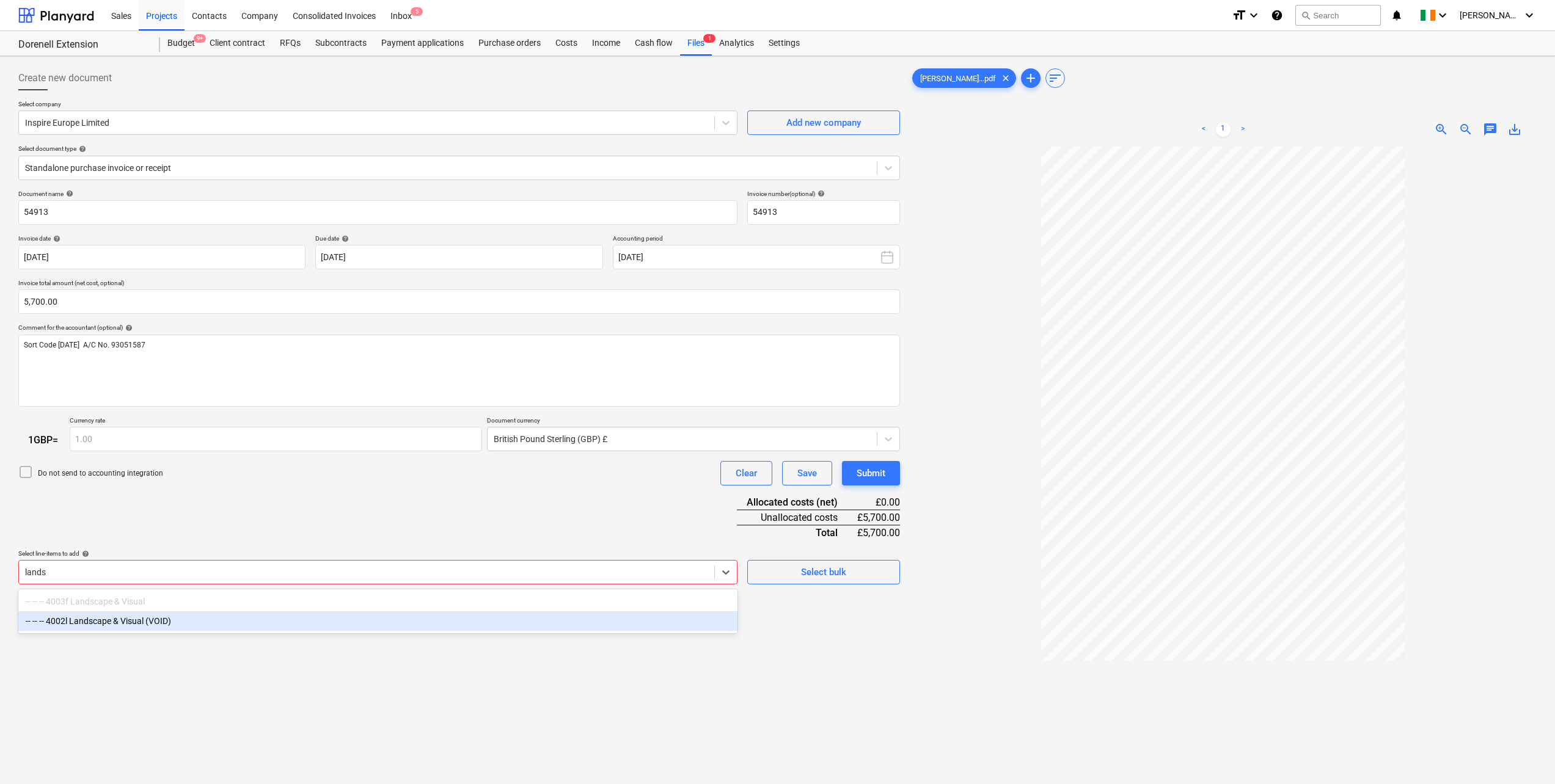
click at [113, 624] on div "-- -- -- 4002l Landscape & Visual (VOID)" at bounding box center [378, 621] width 719 height 20
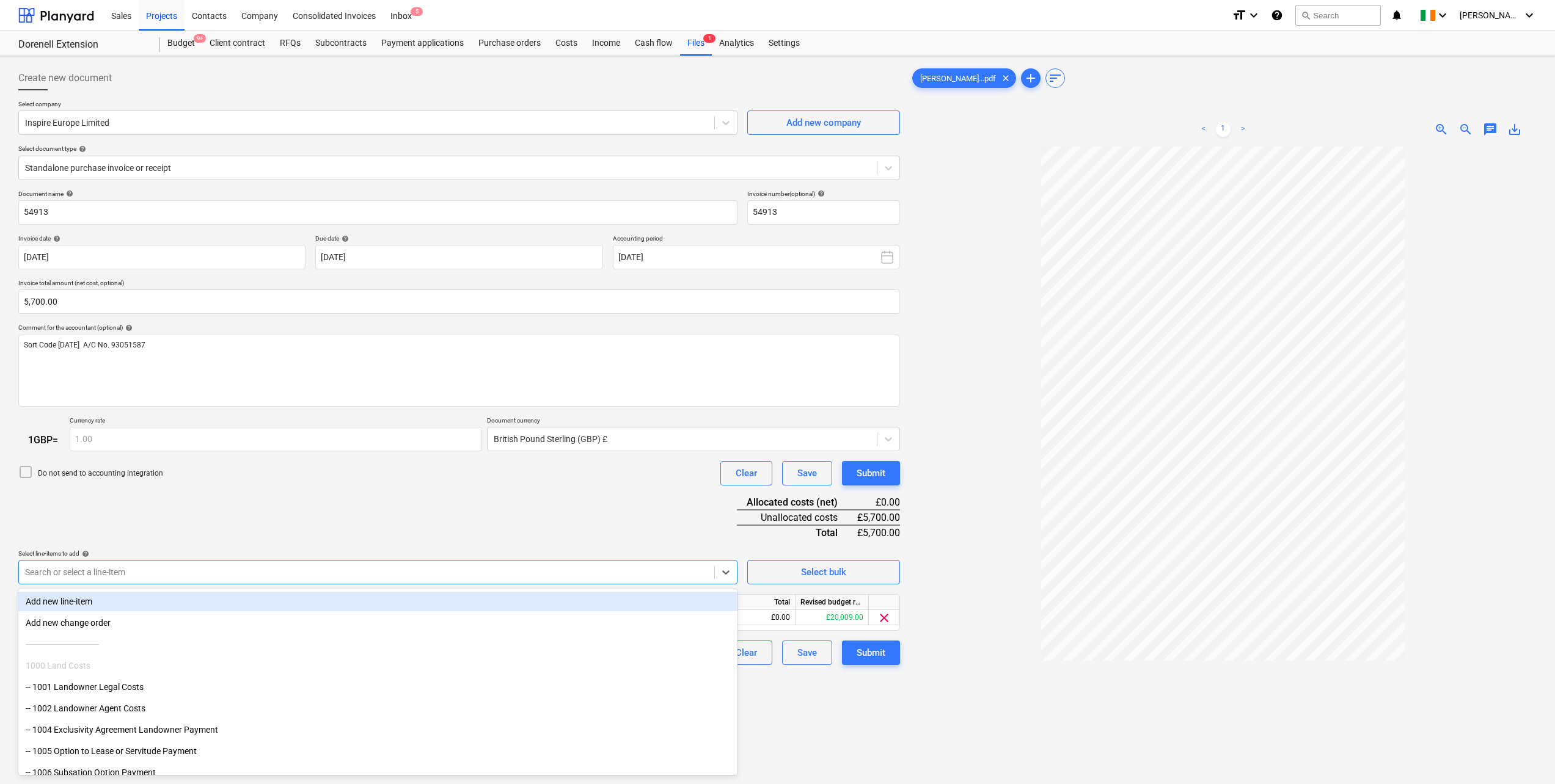
click at [344, 499] on div "Document name help 54913 Invoice number (optional) help 54913 Invoice date help…" at bounding box center [459, 428] width 882 height 476
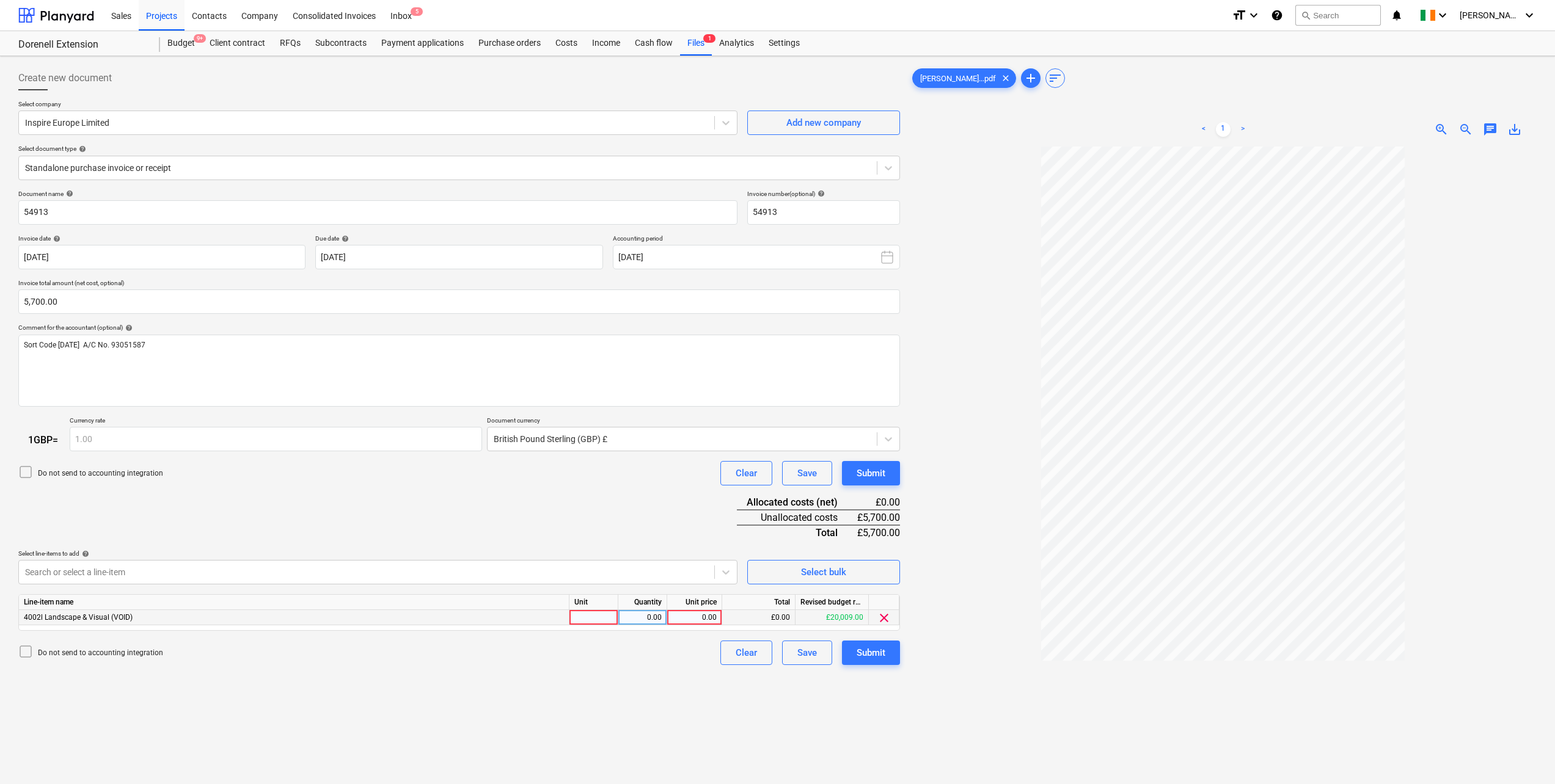
click at [609, 620] on div at bounding box center [594, 617] width 49 height 15
type input "1"
type input "2"
type input "5700"
click at [869, 653] on div "Submit" at bounding box center [871, 653] width 29 height 16
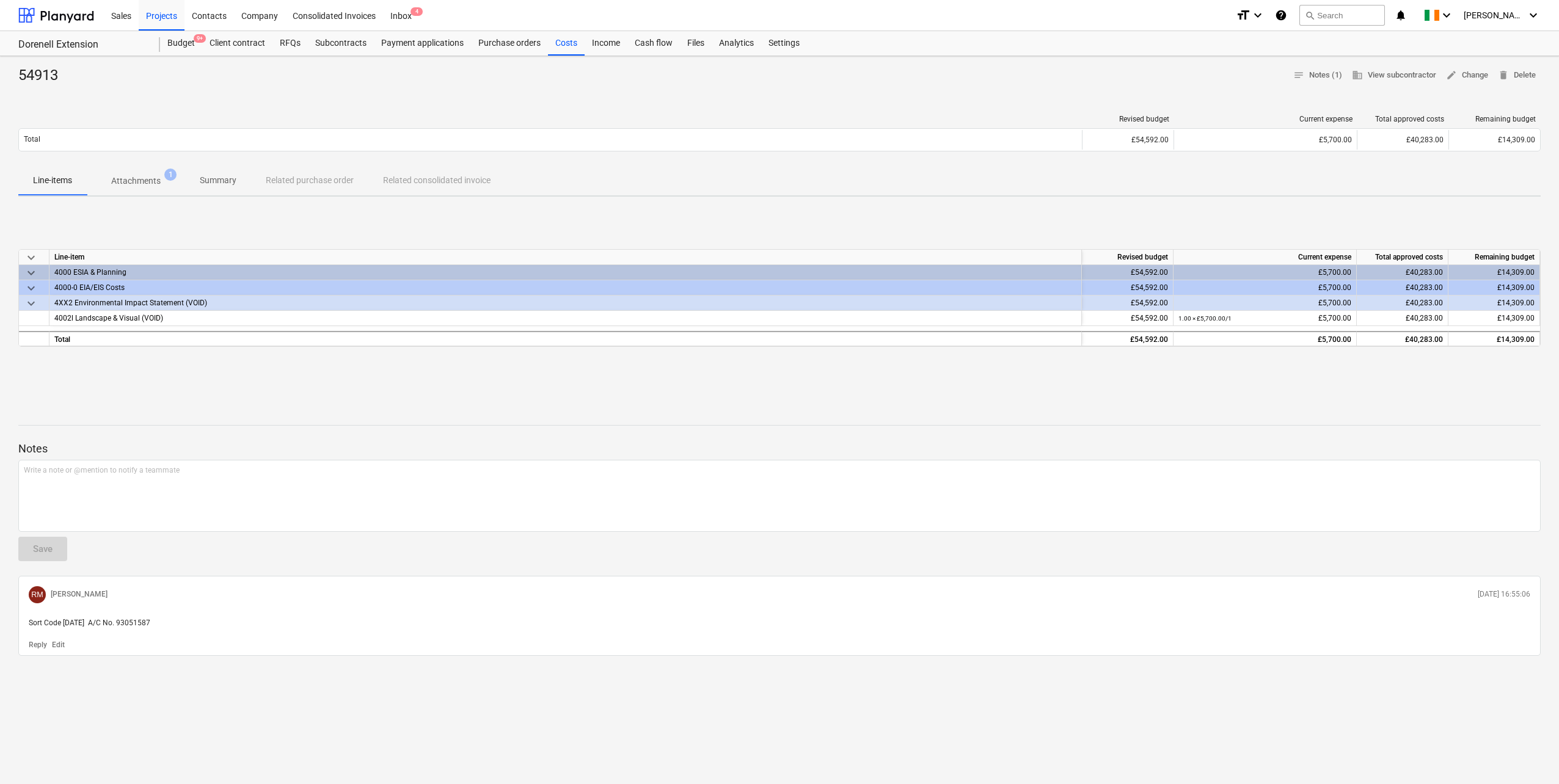
click at [33, 289] on span "keyboard_arrow_down" at bounding box center [31, 288] width 14 height 14
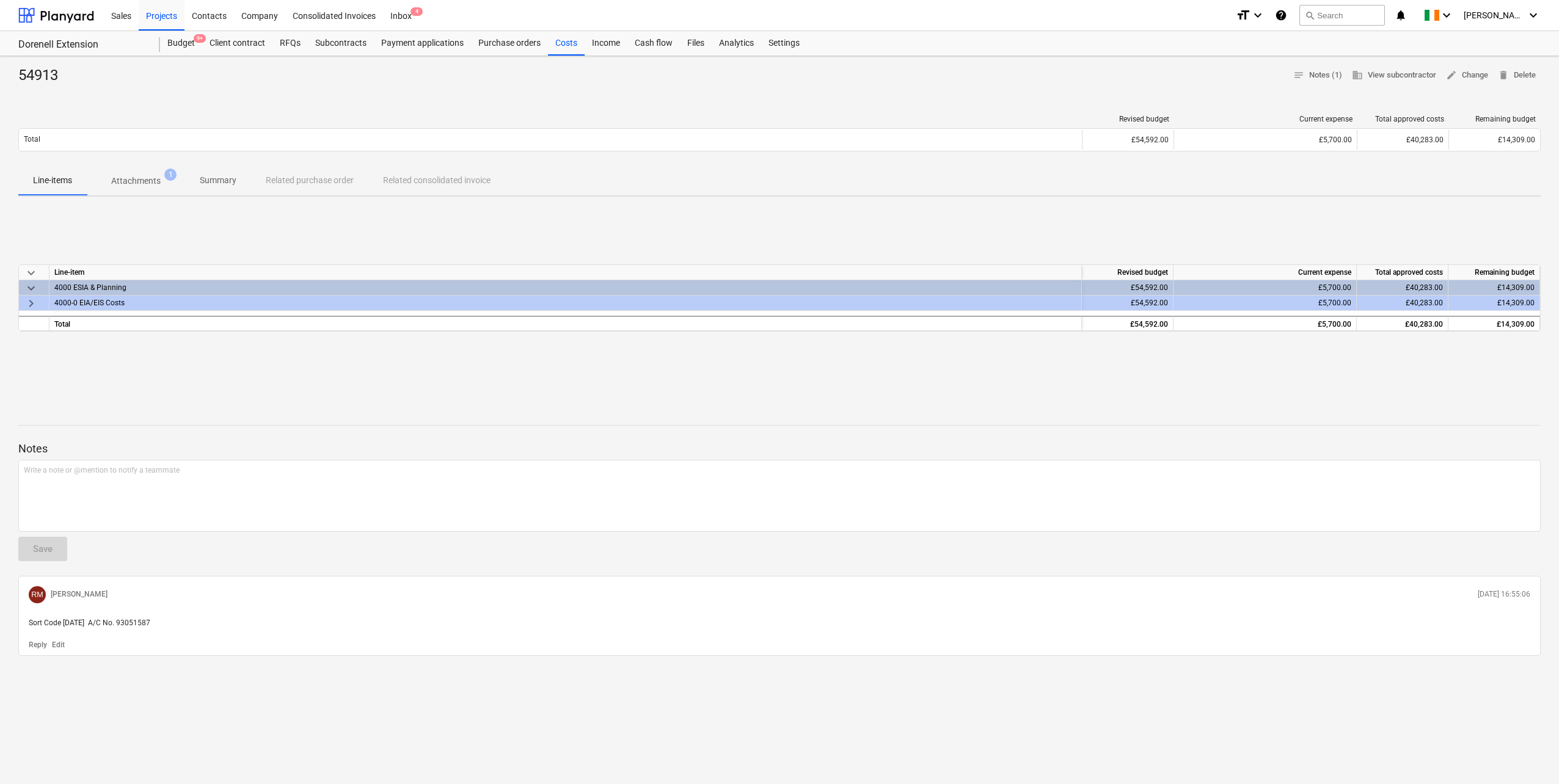
click at [33, 289] on span "keyboard_arrow_down" at bounding box center [31, 288] width 14 height 14
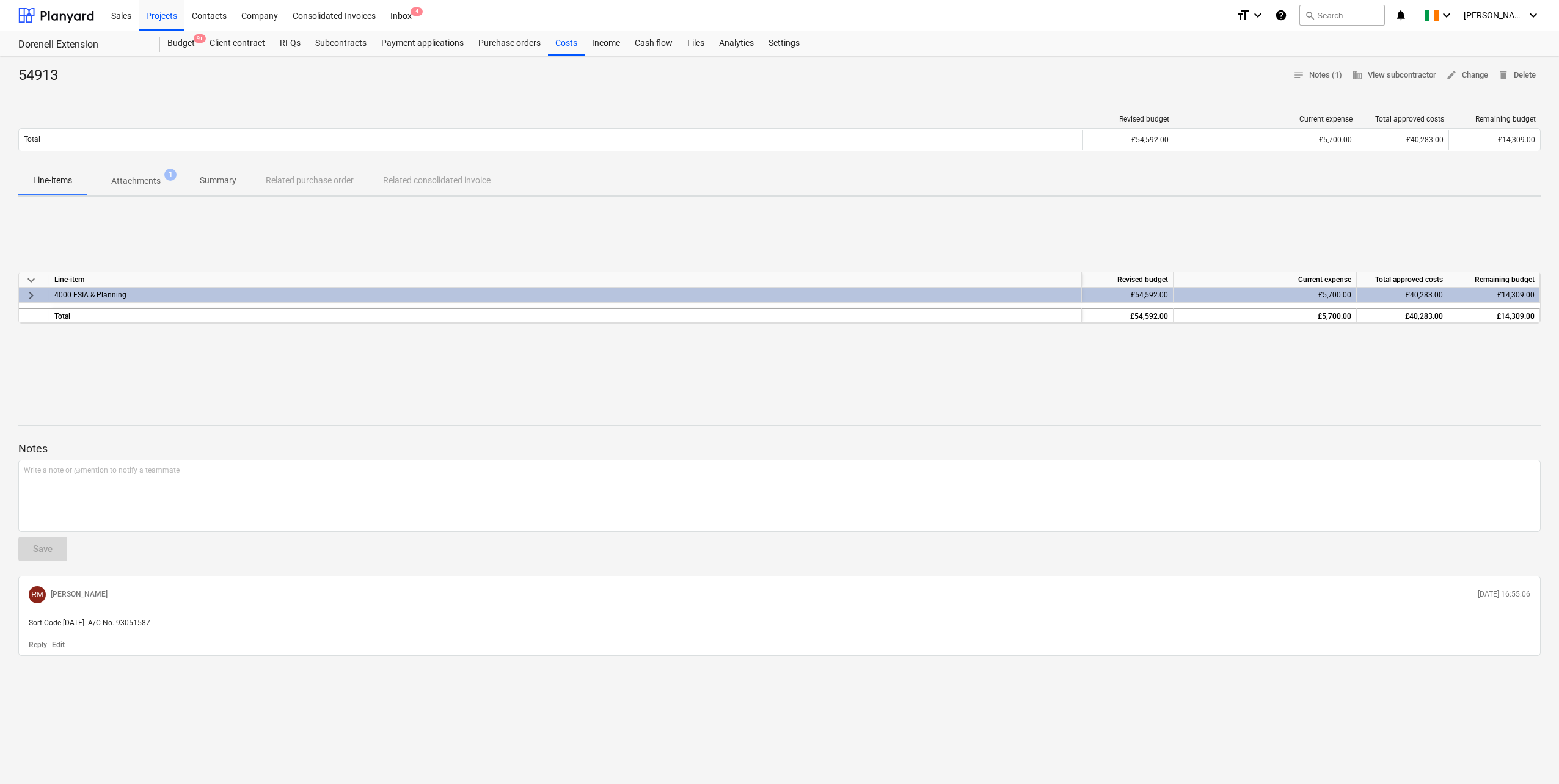
click at [33, 298] on span "keyboard_arrow_right" at bounding box center [31, 296] width 14 height 14
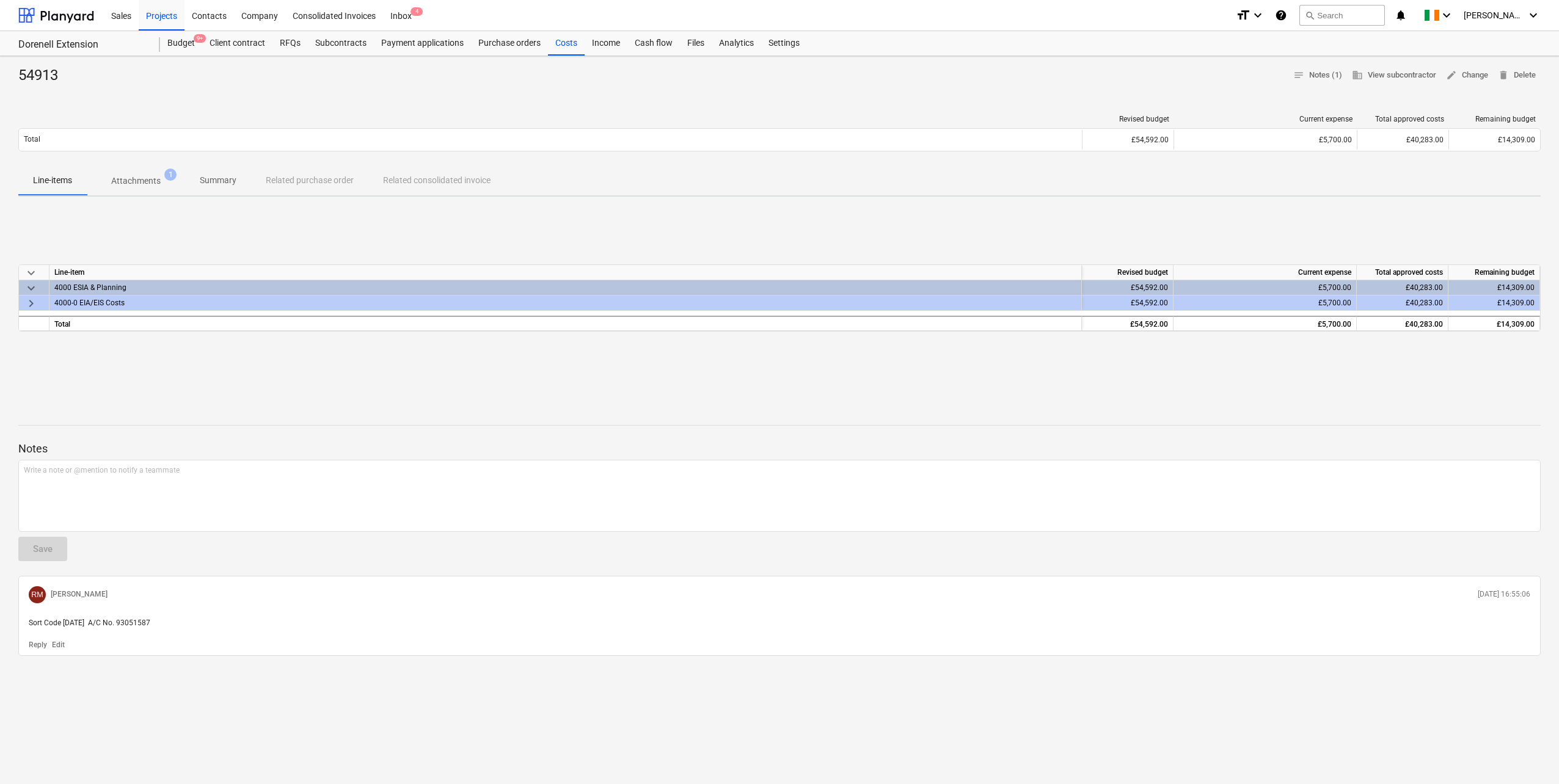
click at [30, 303] on span "keyboard_arrow_right" at bounding box center [31, 304] width 14 height 14
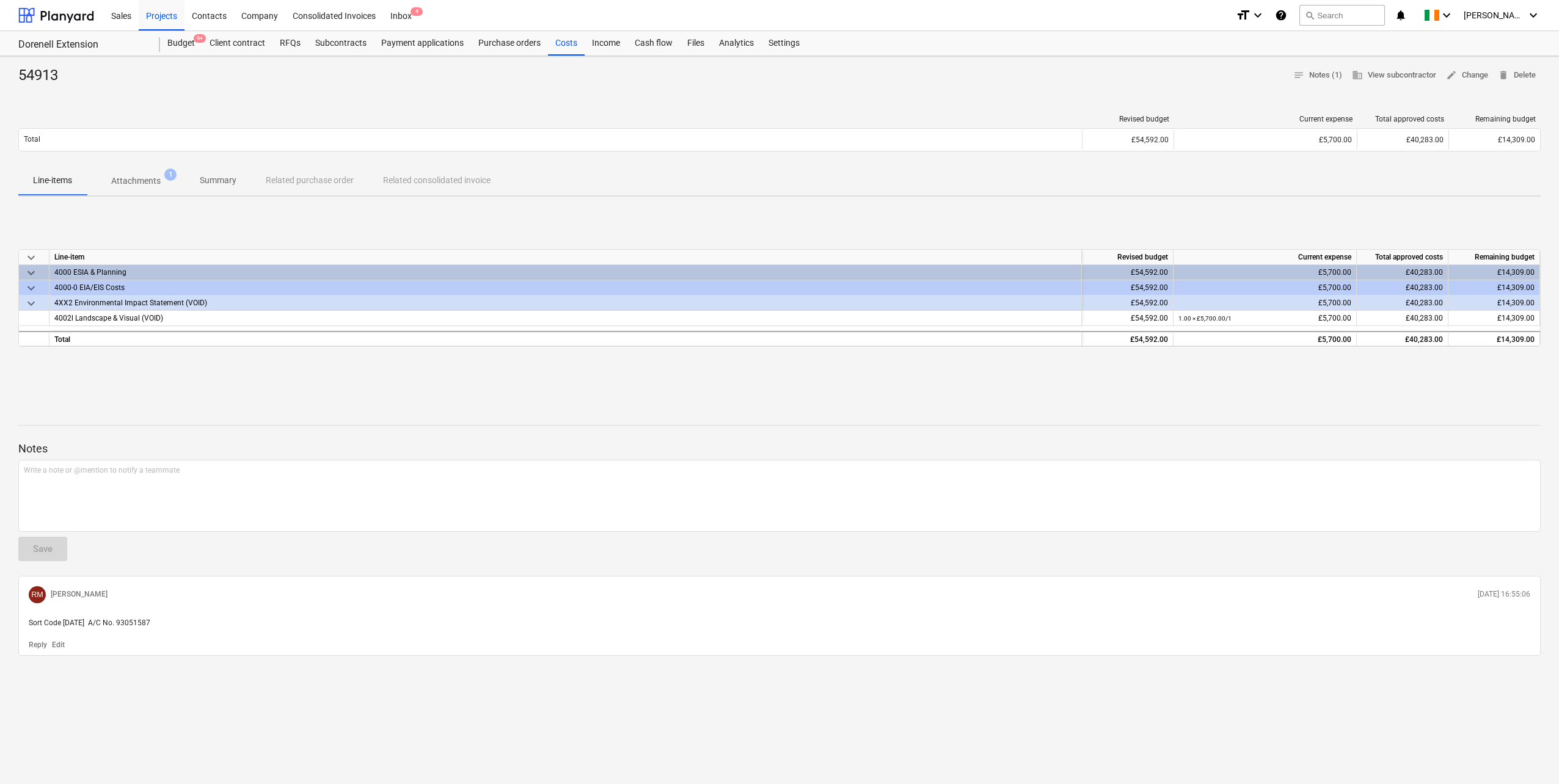
click at [31, 305] on span "keyboard_arrow_down" at bounding box center [31, 304] width 14 height 14
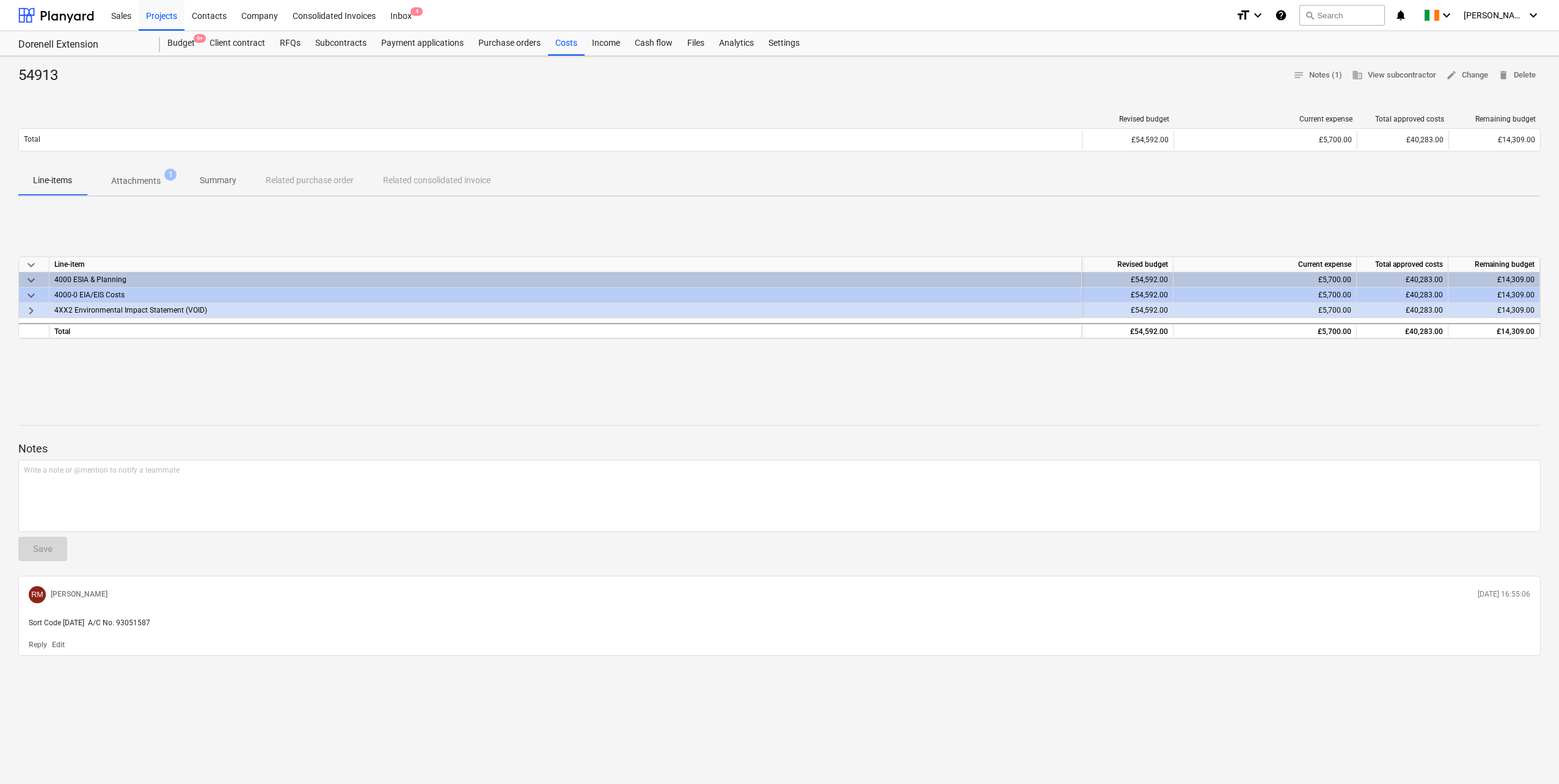
click at [31, 305] on span "keyboard_arrow_right" at bounding box center [31, 311] width 14 height 14
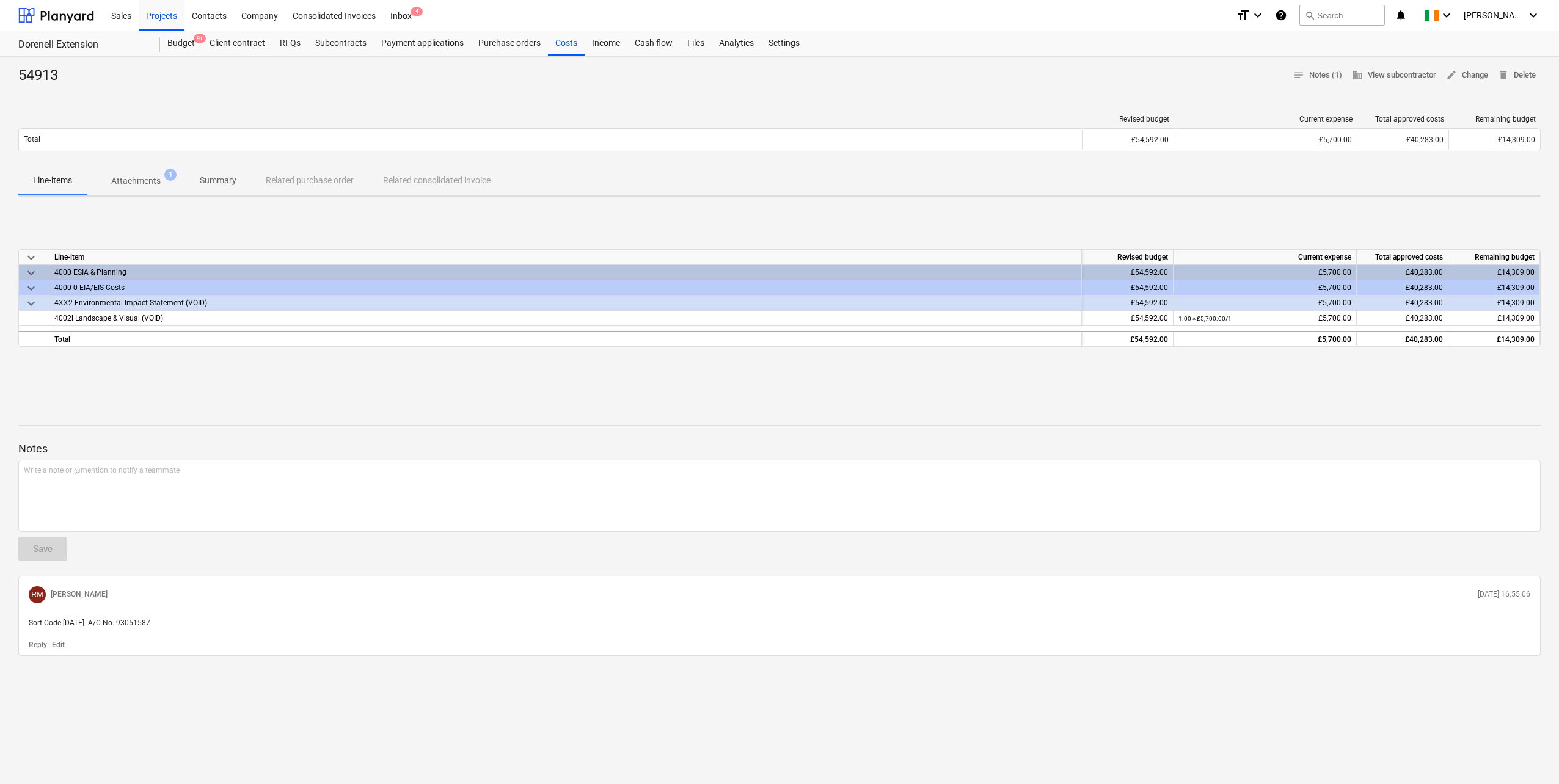
click at [32, 287] on span "keyboard_arrow_down" at bounding box center [31, 288] width 14 height 14
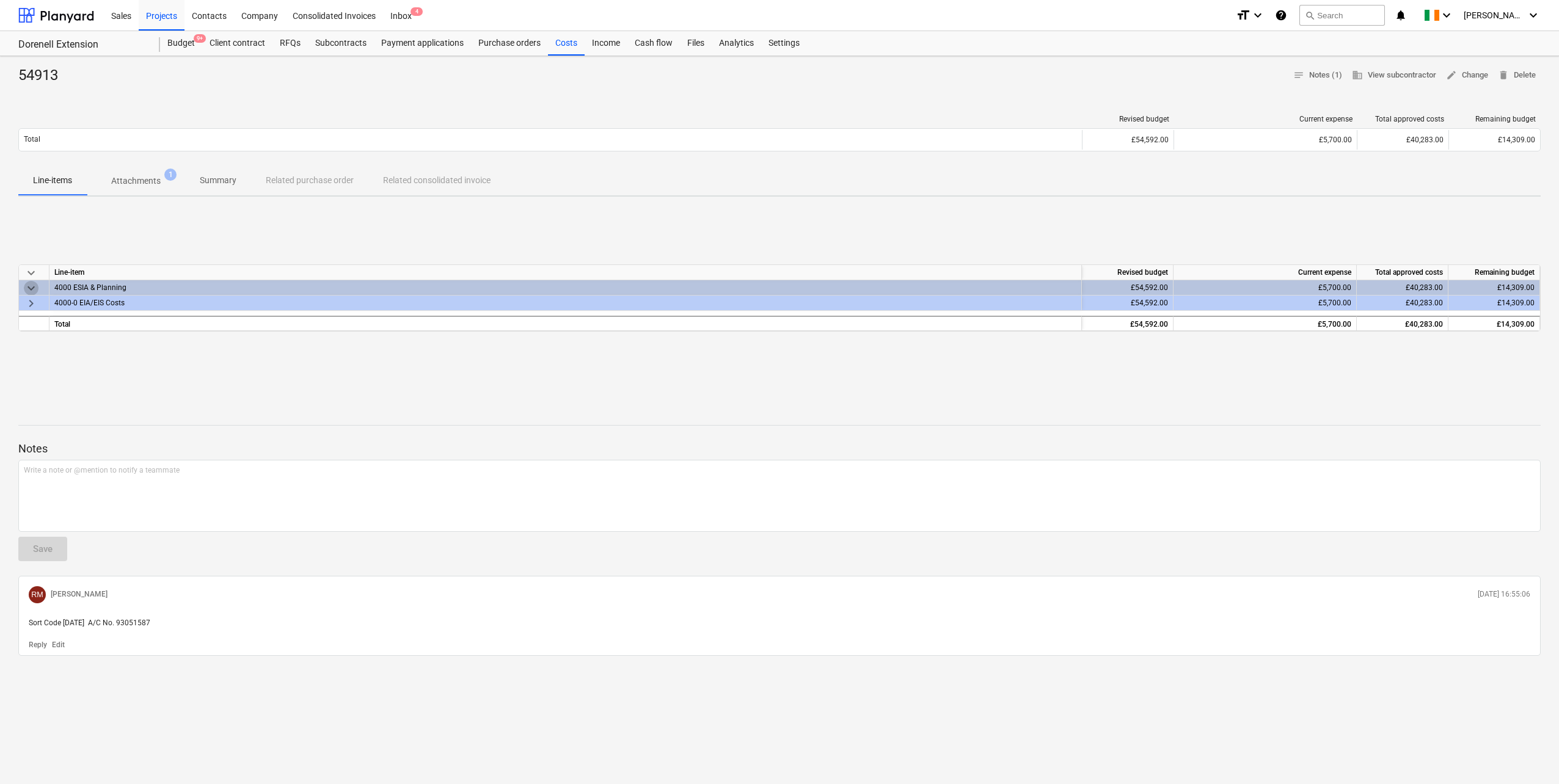
click at [32, 287] on span "keyboard_arrow_down" at bounding box center [31, 288] width 14 height 14
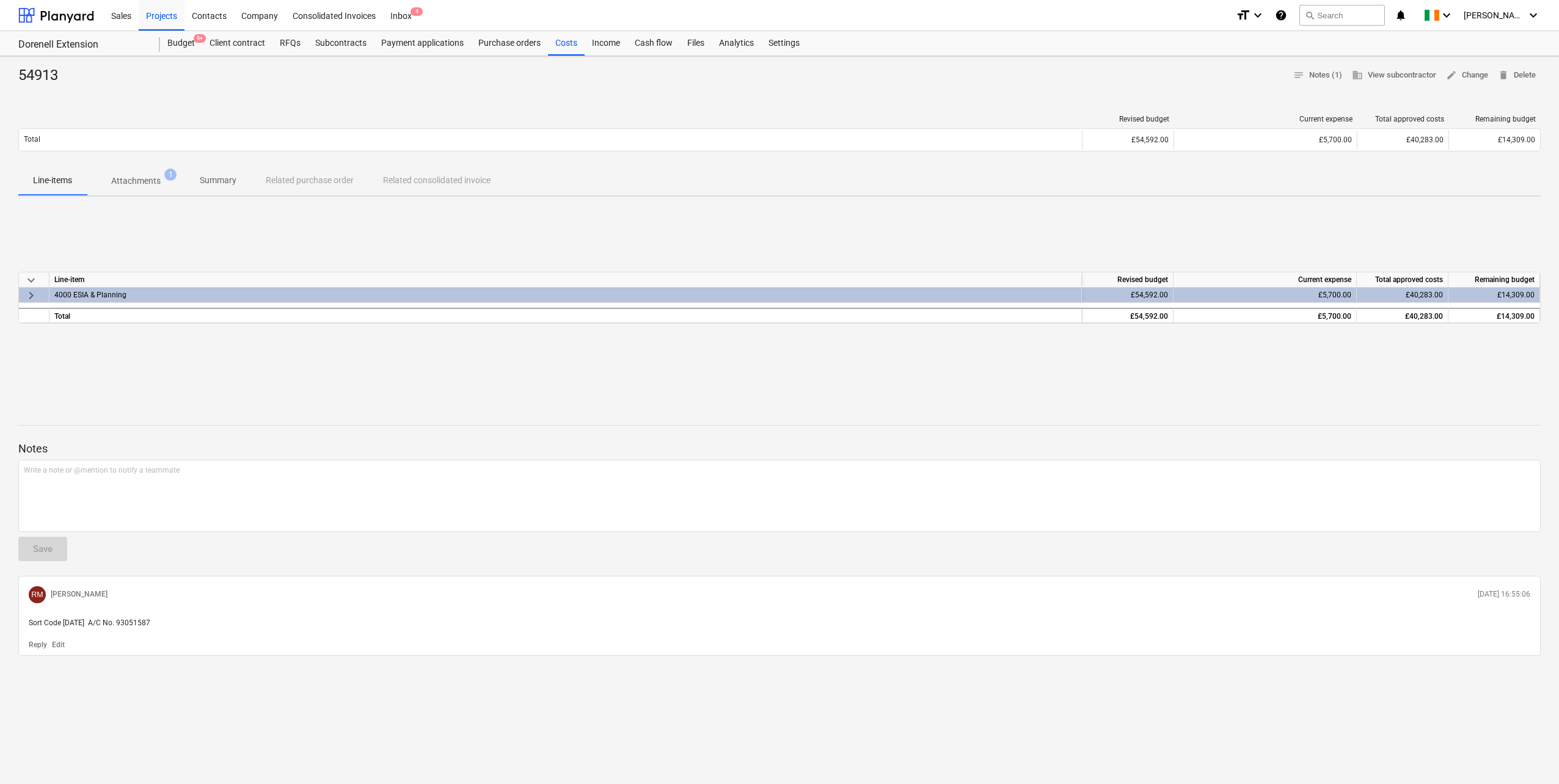
click at [32, 279] on span "keyboard_arrow_down" at bounding box center [31, 280] width 14 height 14
click at [130, 185] on p "Attachments" at bounding box center [135, 181] width 50 height 13
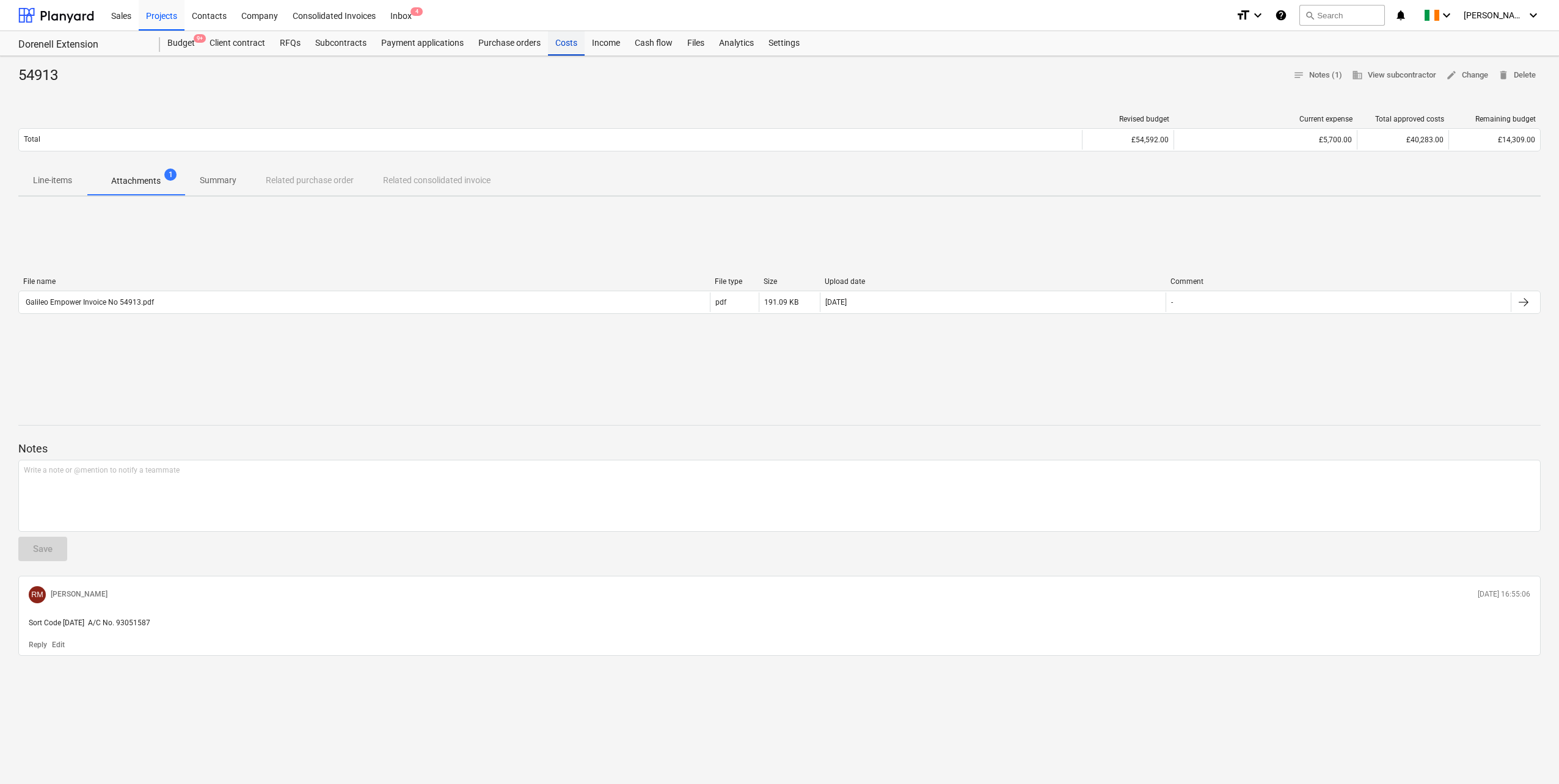
click at [564, 42] on div "Costs" at bounding box center [566, 43] width 37 height 24
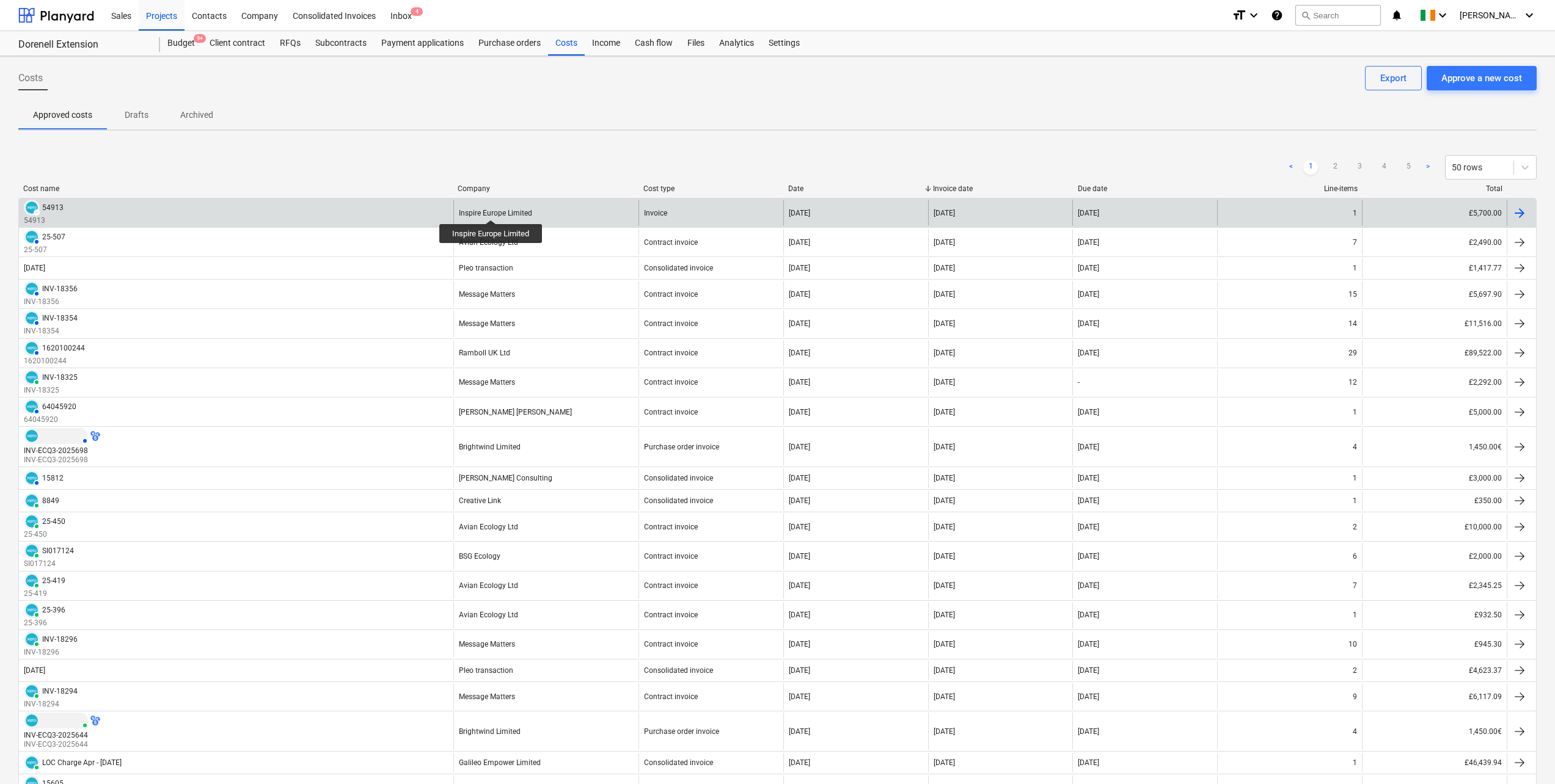
click at [493, 209] on div "Inspire Europe Limited" at bounding box center [495, 213] width 73 height 8
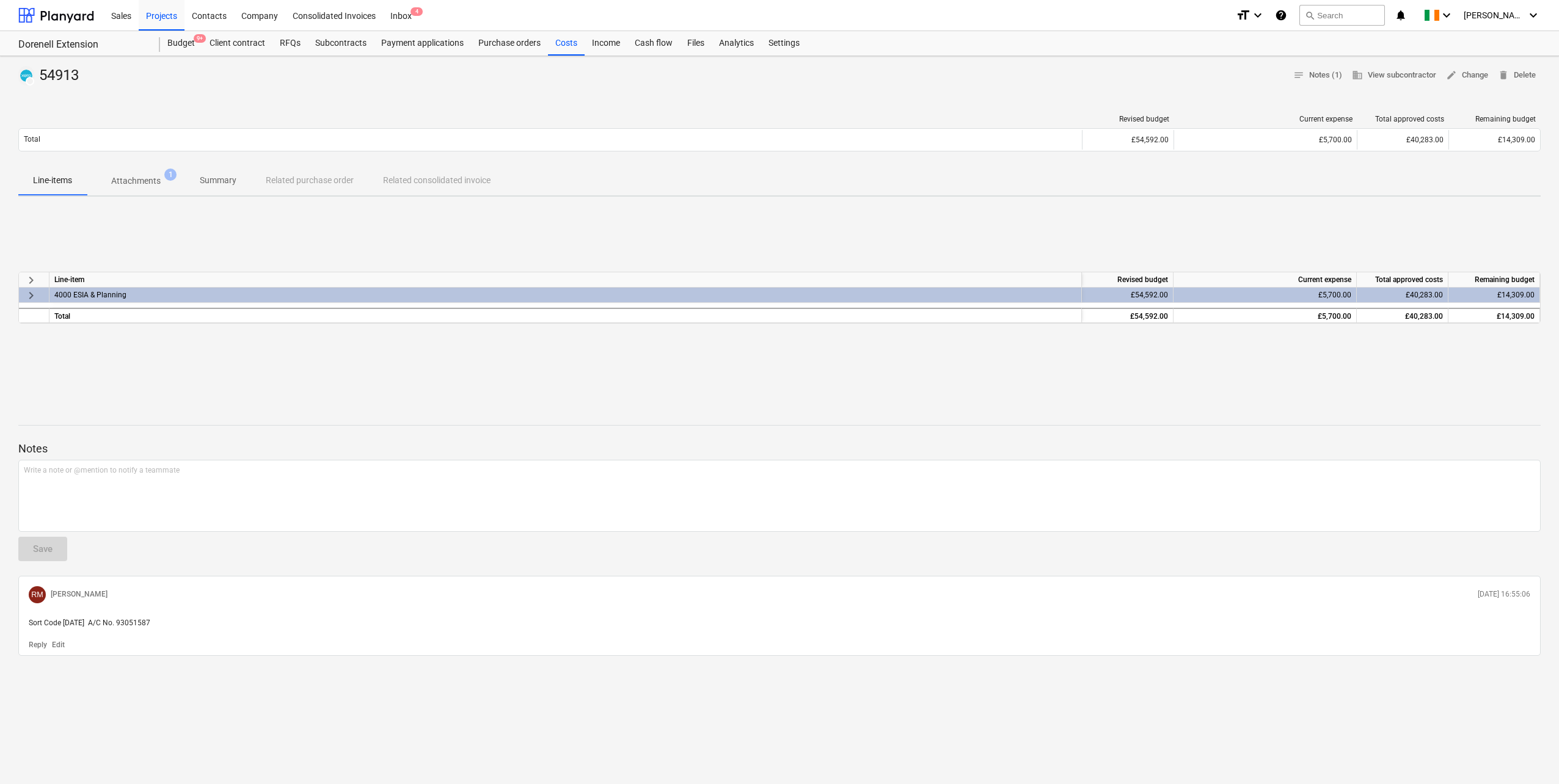
click at [427, 9] on div "Sales Projects Contacts Company Consolidated Invoices Inbox 4" at bounding box center [664, 15] width 1122 height 31
click at [411, 13] on span "4" at bounding box center [416, 11] width 13 height 8
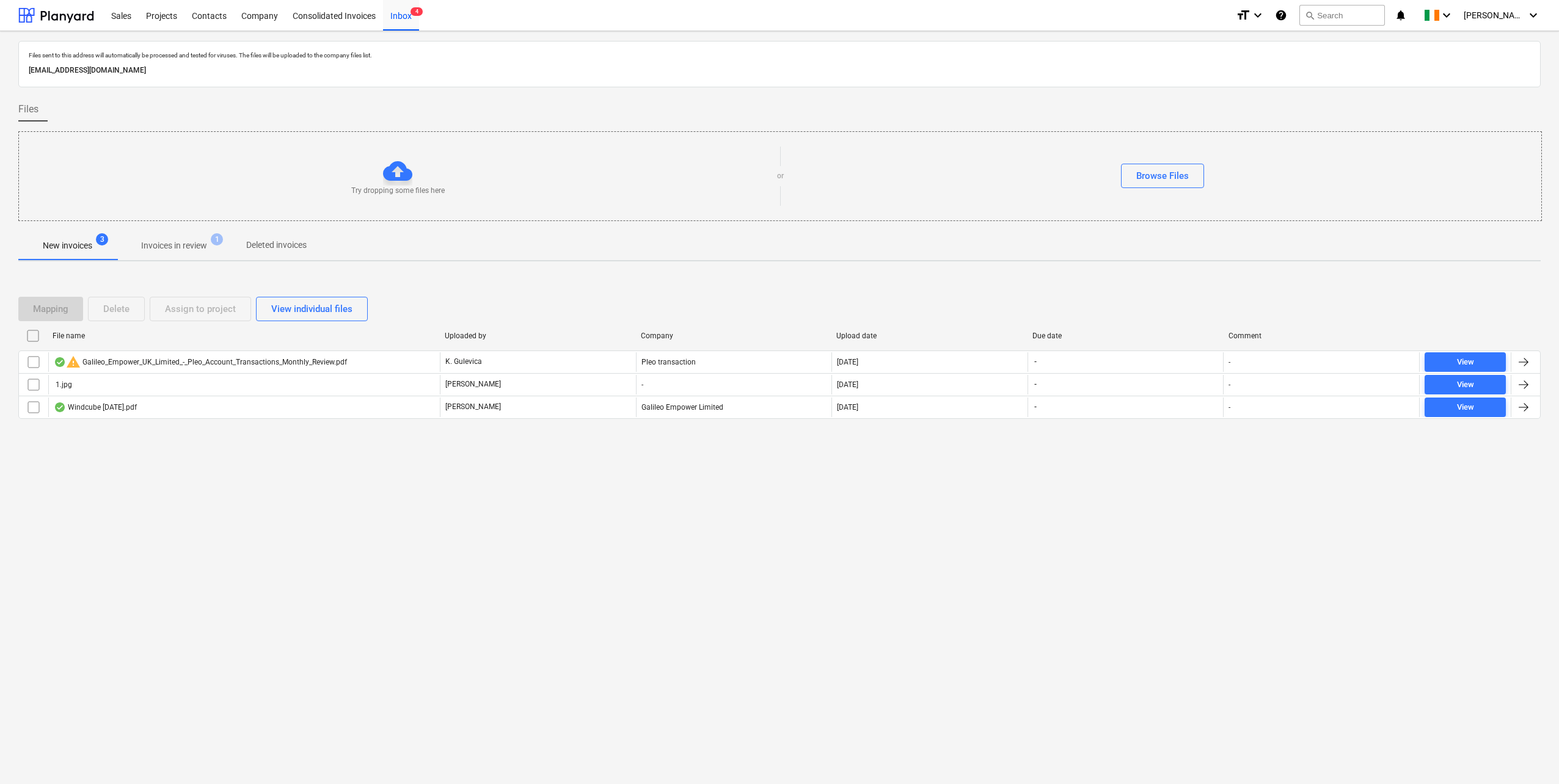
click at [187, 243] on p "Invoices in review" at bounding box center [174, 246] width 66 height 13
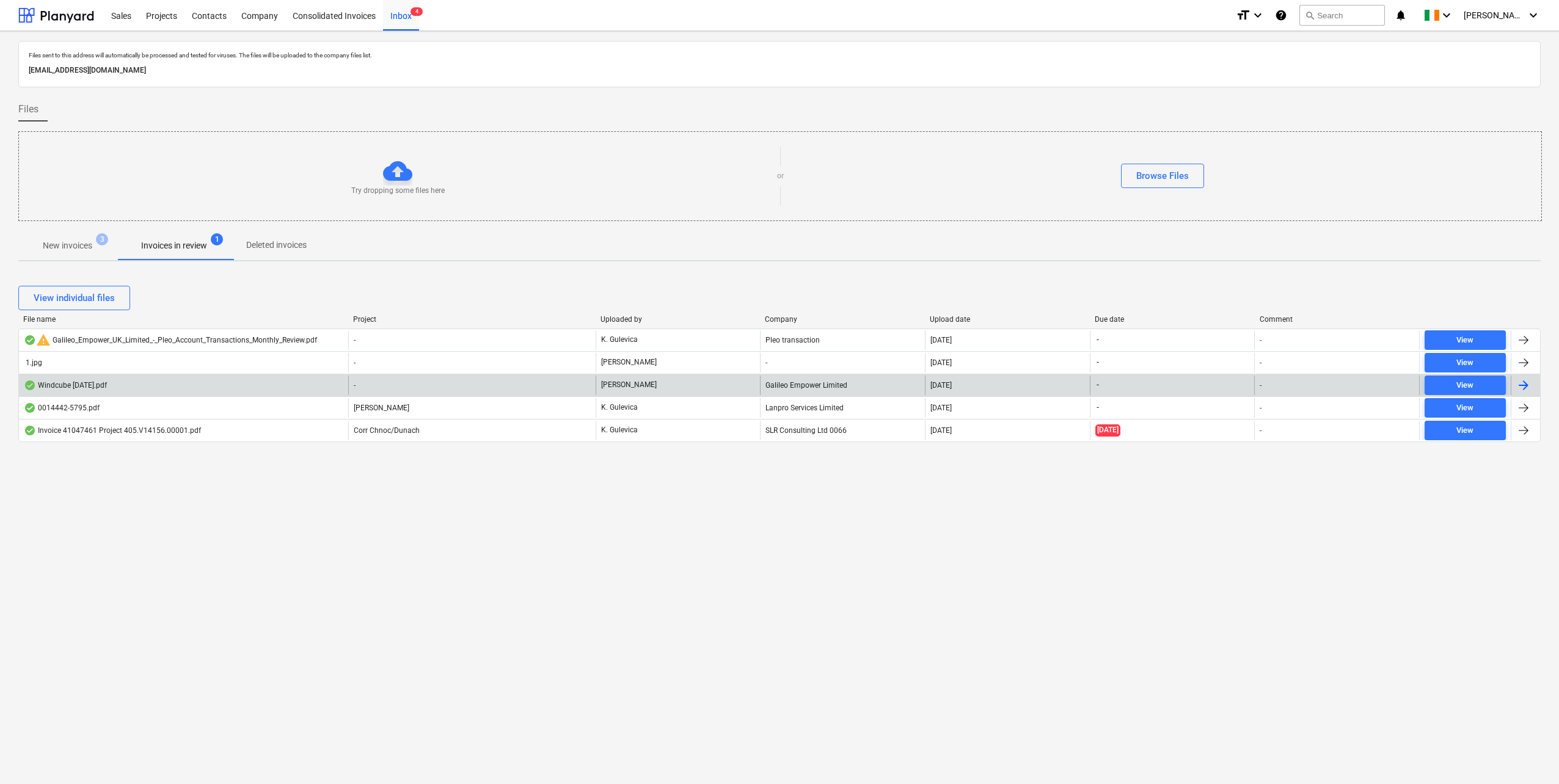
click at [75, 389] on div "Windcube [DATE].pdf" at bounding box center [65, 385] width 83 height 10
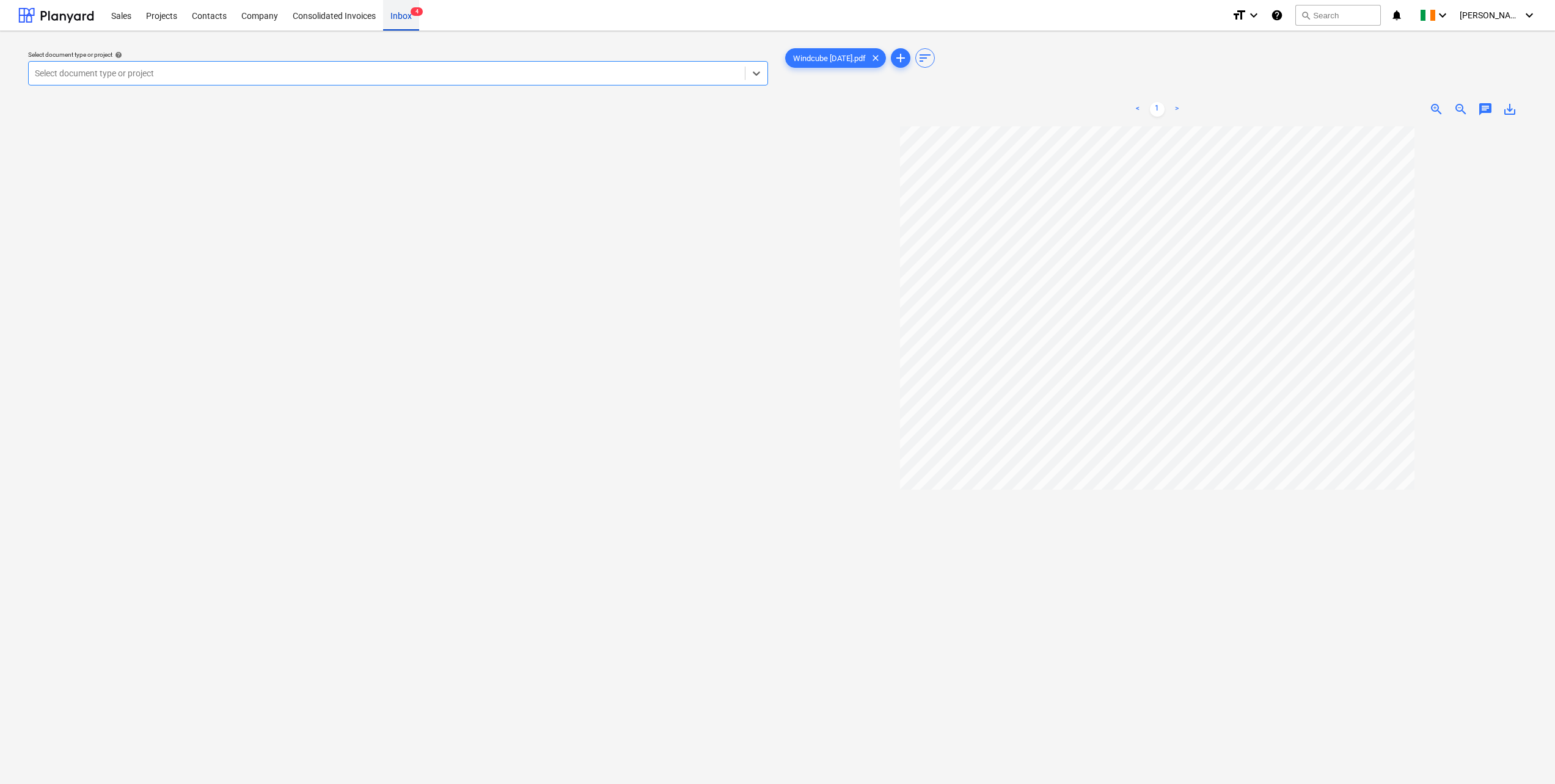
click at [394, 16] on div "Inbox 4" at bounding box center [401, 14] width 36 height 32
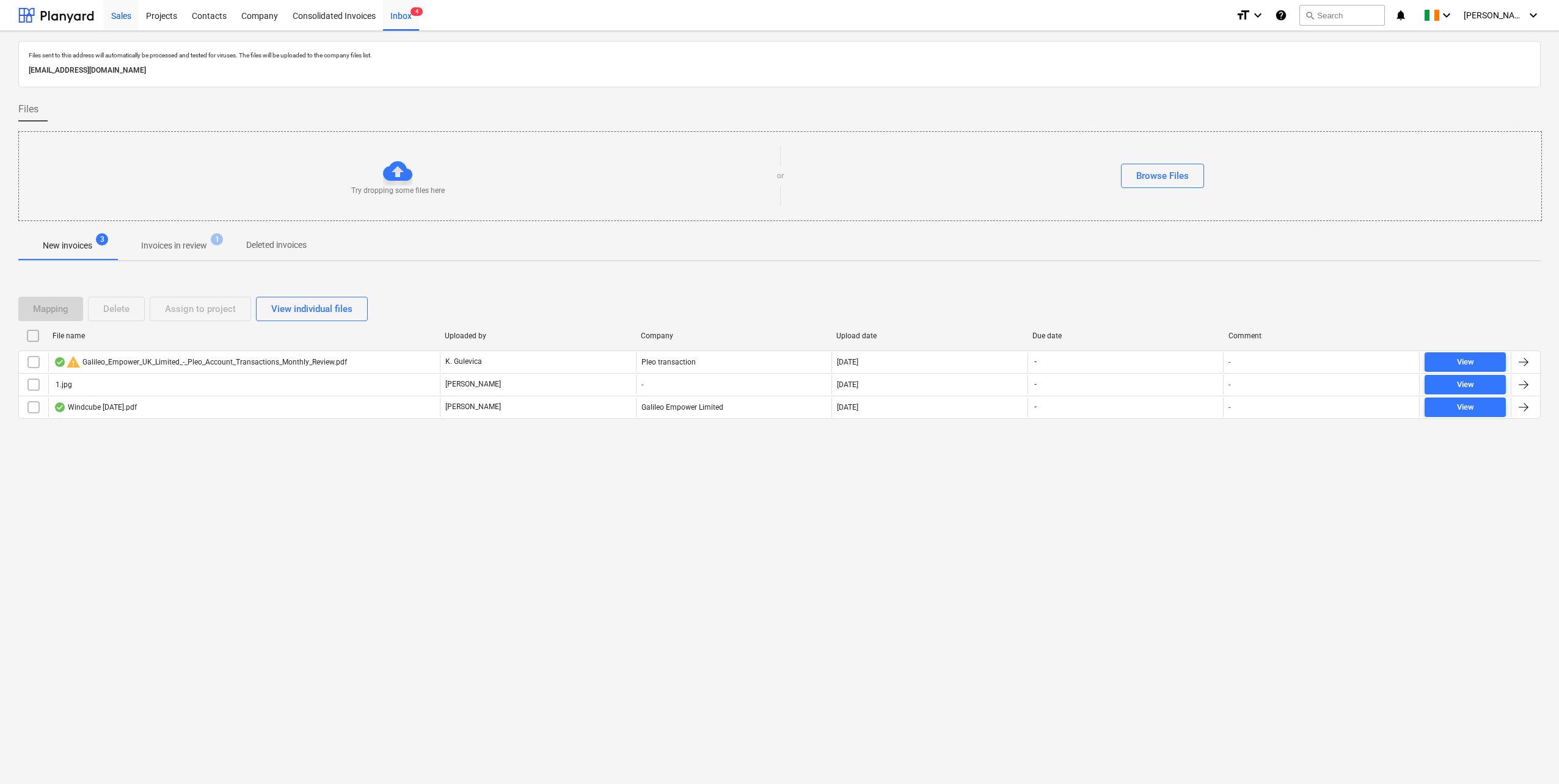
click at [118, 14] on div "Sales" at bounding box center [121, 14] width 35 height 32
